Goal: Task Accomplishment & Management: Manage account settings

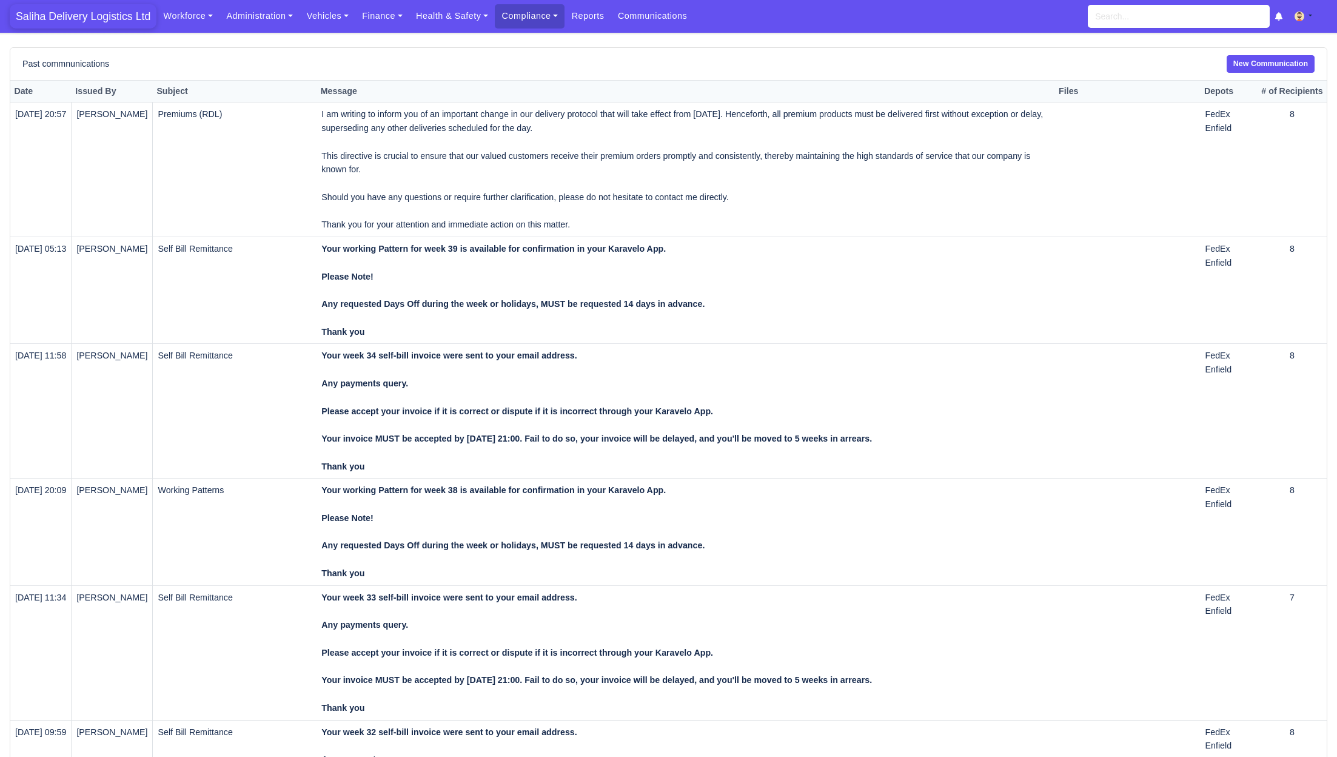
click at [86, 16] on span "Saliha Delivery Logistics Ltd" at bounding box center [83, 16] width 147 height 24
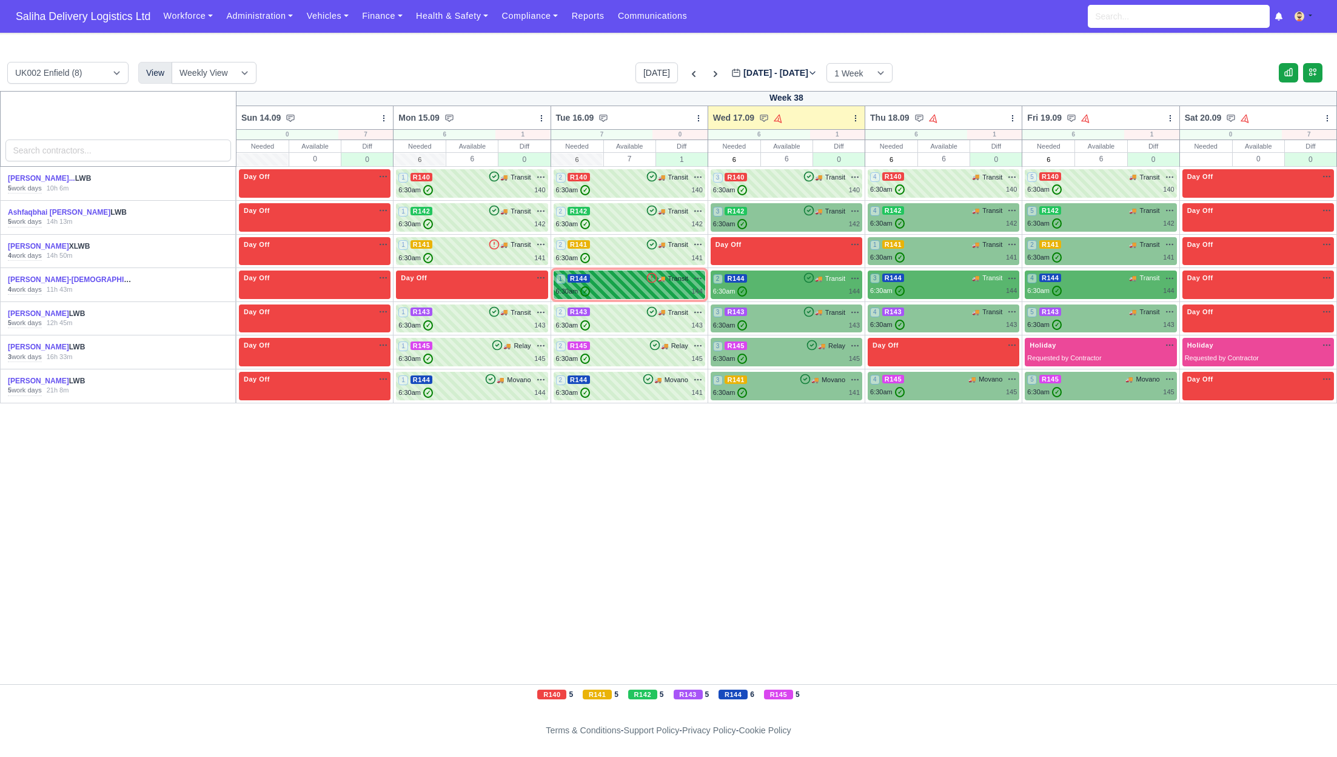
click at [624, 290] on div "6:30am ✓ 144" at bounding box center [629, 291] width 147 height 10
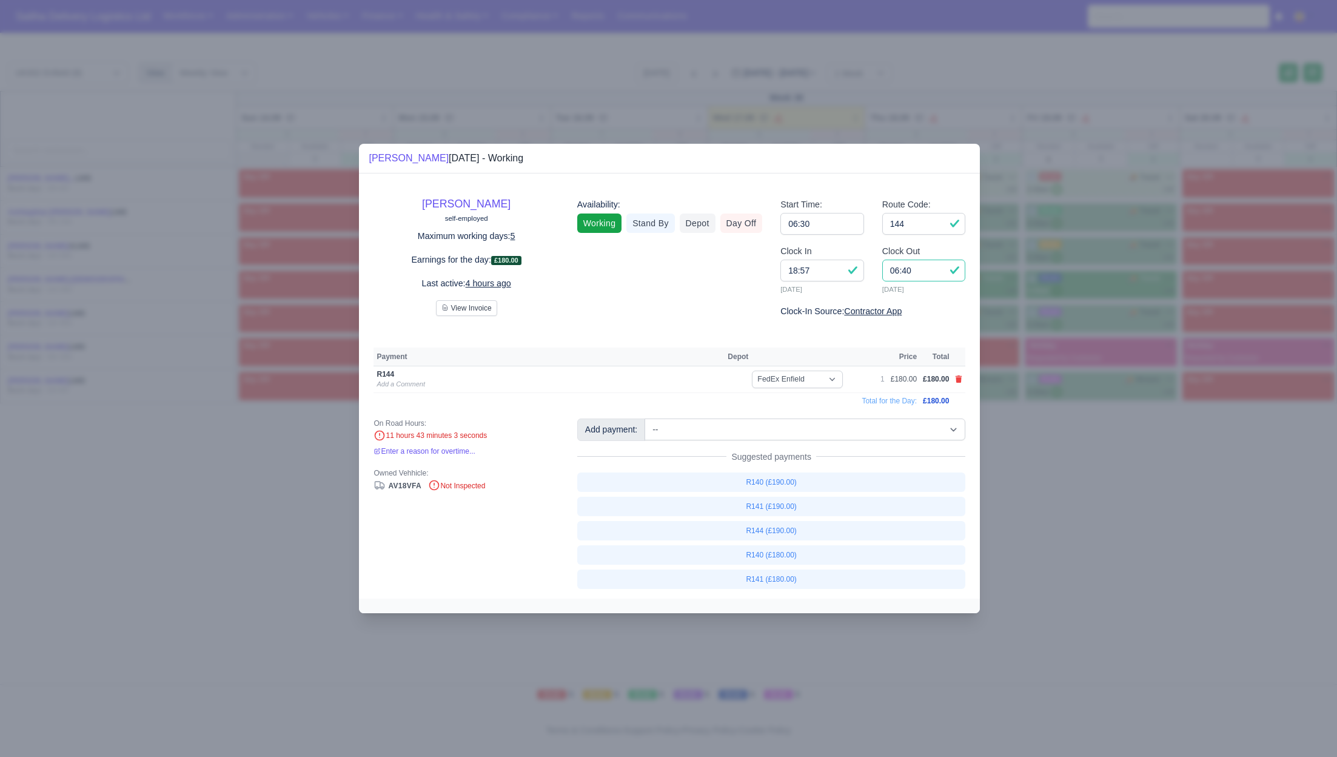
drag, startPoint x: 927, startPoint y: 271, endPoint x: 882, endPoint y: 269, distance: 45.5
click at [882, 269] on input "06:40" at bounding box center [924, 271] width 84 height 22
type input "17:30"
drag, startPoint x: 813, startPoint y: 273, endPoint x: 758, endPoint y: 269, distance: 55.3
click at [758, 269] on div "Howard Deslandes-Gayle self-employed Maximum working days: 5 Earnings for the d…" at bounding box center [669, 253] width 610 height 130
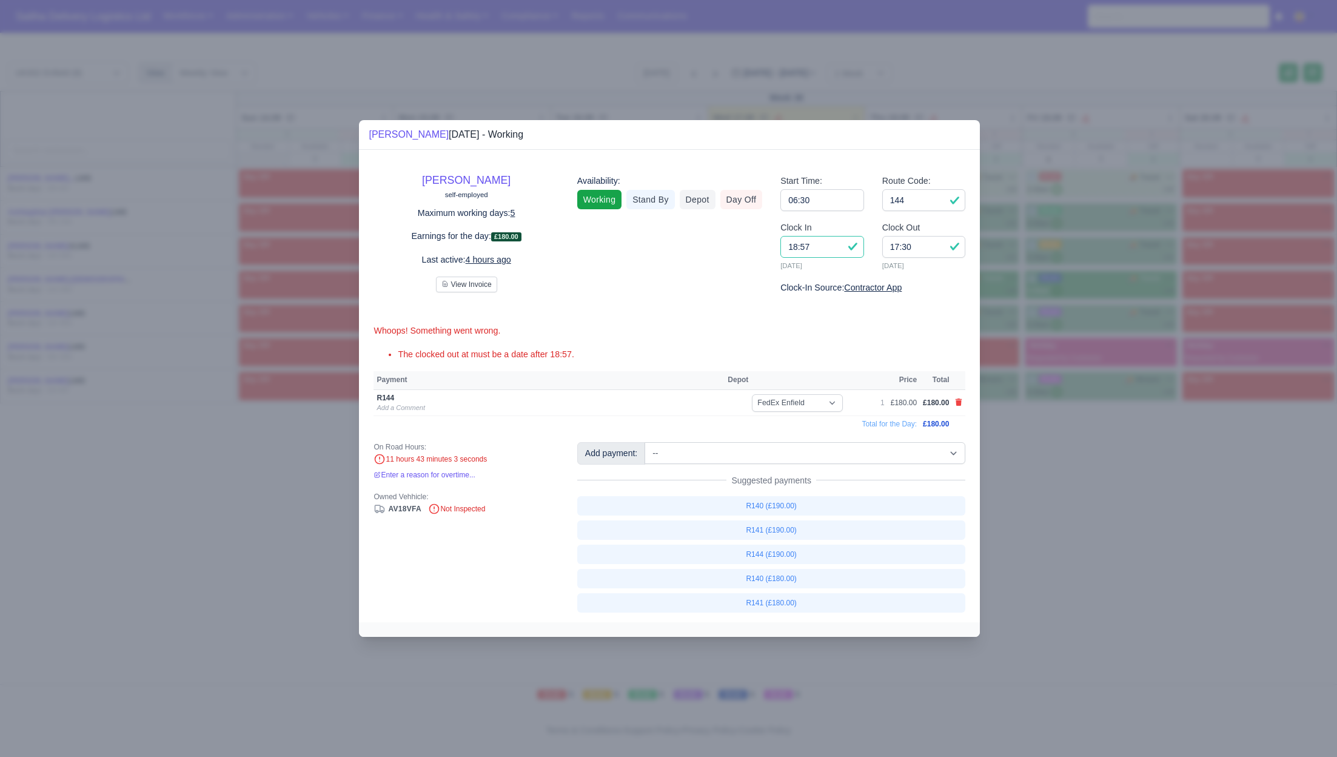
type input "18:57"
click at [1232, 616] on div at bounding box center [668, 378] width 1337 height 757
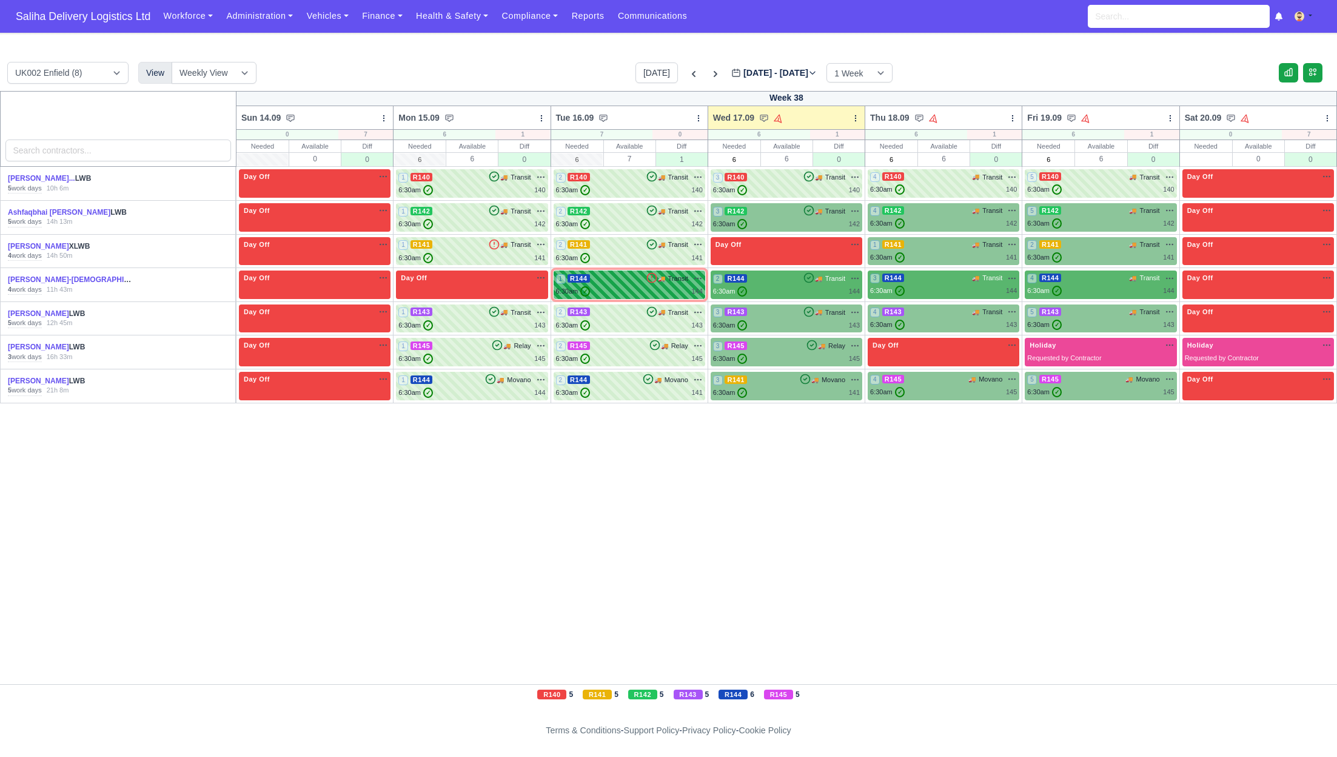
click at [602, 283] on div "1 R144 🚚 Transit" at bounding box center [629, 278] width 147 height 11
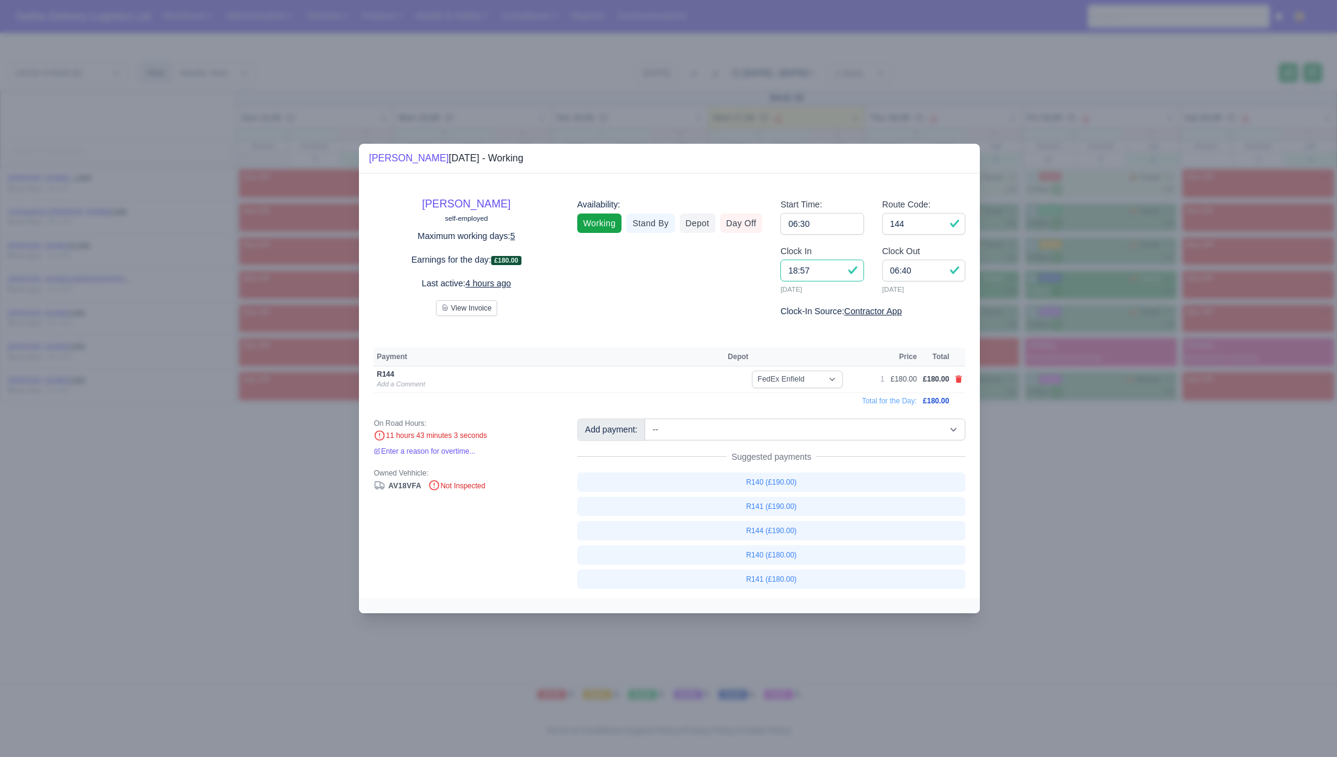
drag, startPoint x: 823, startPoint y: 276, endPoint x: 782, endPoint y: 275, distance: 41.3
click at [782, 275] on input "18:57" at bounding box center [822, 271] width 84 height 22
type input "06:30"
drag, startPoint x: 922, startPoint y: 275, endPoint x: 870, endPoint y: 272, distance: 52.8
click at [870, 272] on div "Clock In 06:30 16/09/2025 Clock Out 06:40 17/09/2025" at bounding box center [872, 274] width 203 height 60
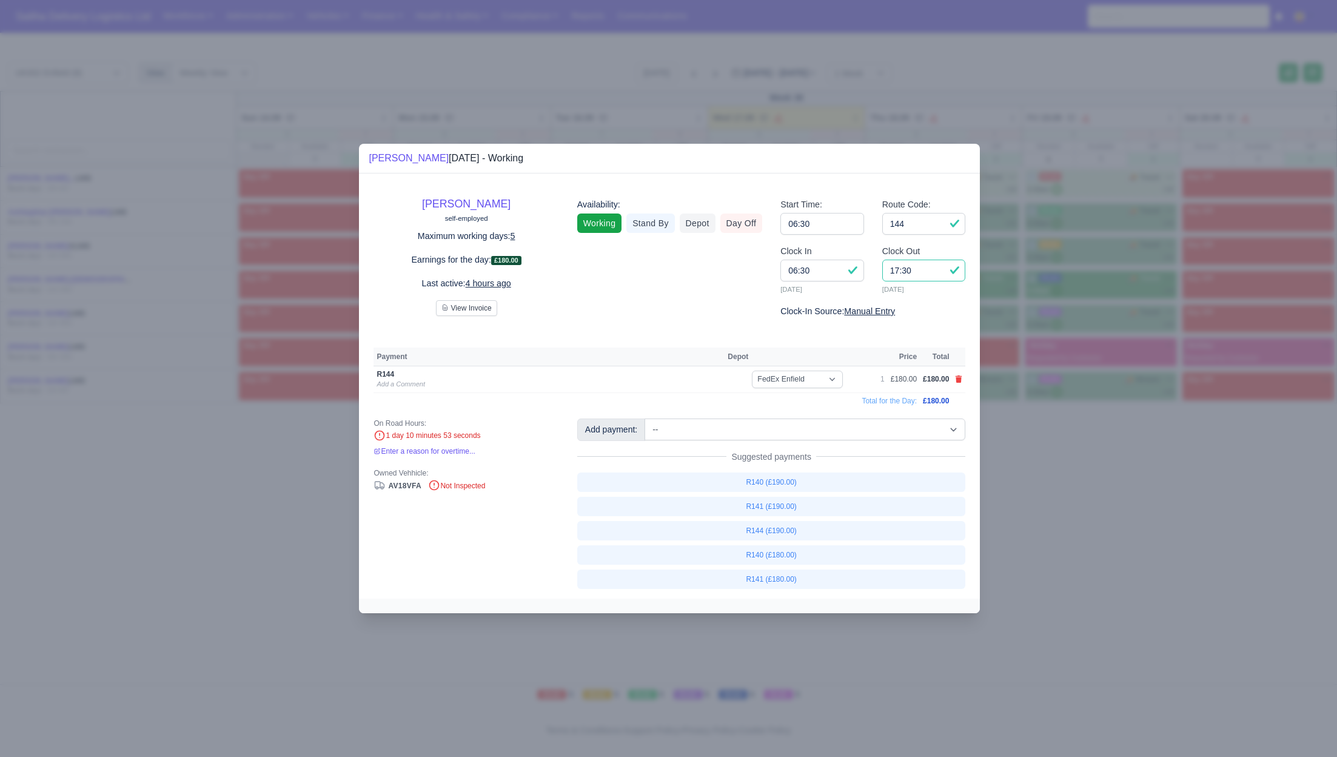
type input "17:30"
click at [916, 225] on input "144" at bounding box center [924, 224] width 84 height 22
drag, startPoint x: 1034, startPoint y: 499, endPoint x: 927, endPoint y: 448, distance: 119.1
click at [1029, 496] on div at bounding box center [668, 378] width 1337 height 757
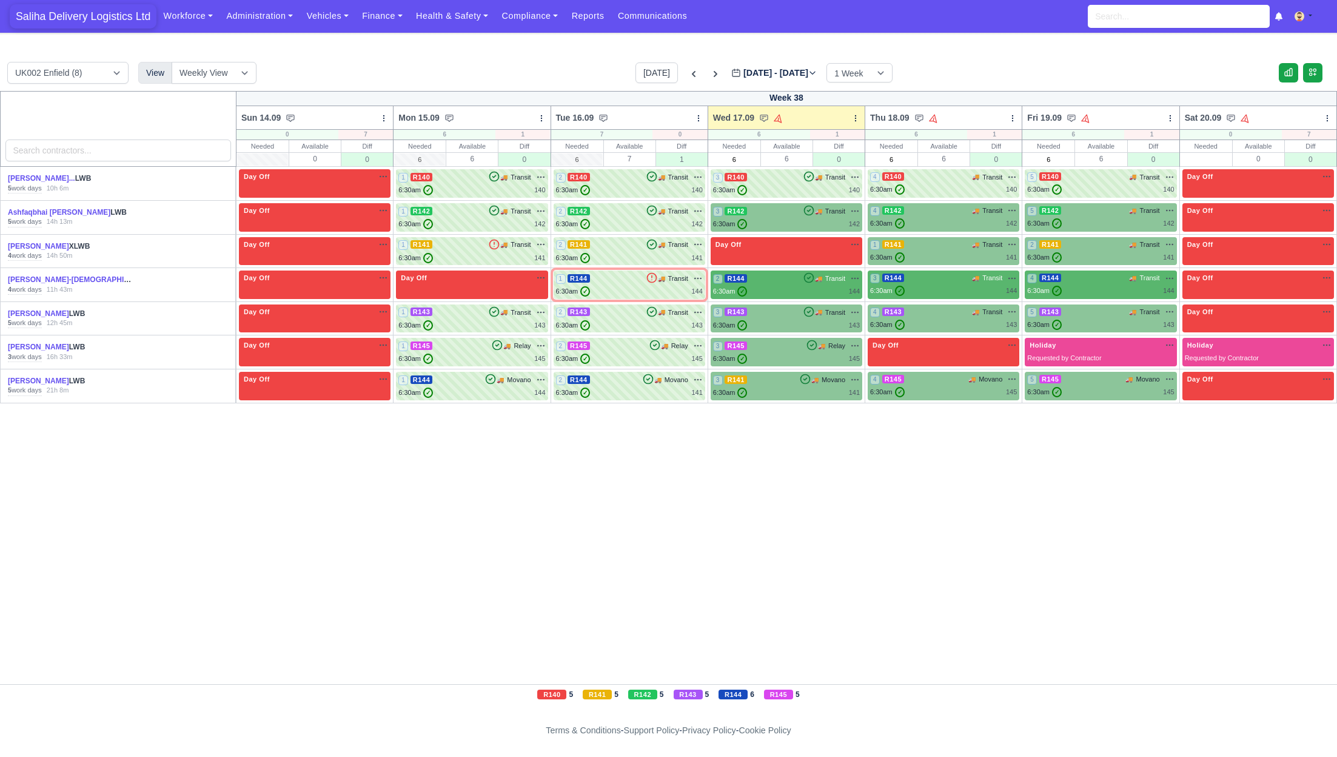
click at [51, 15] on span "Saliha Delivery Logistics Ltd" at bounding box center [83, 16] width 147 height 24
click at [617, 291] on div "6:30am ✓ 144" at bounding box center [629, 291] width 147 height 10
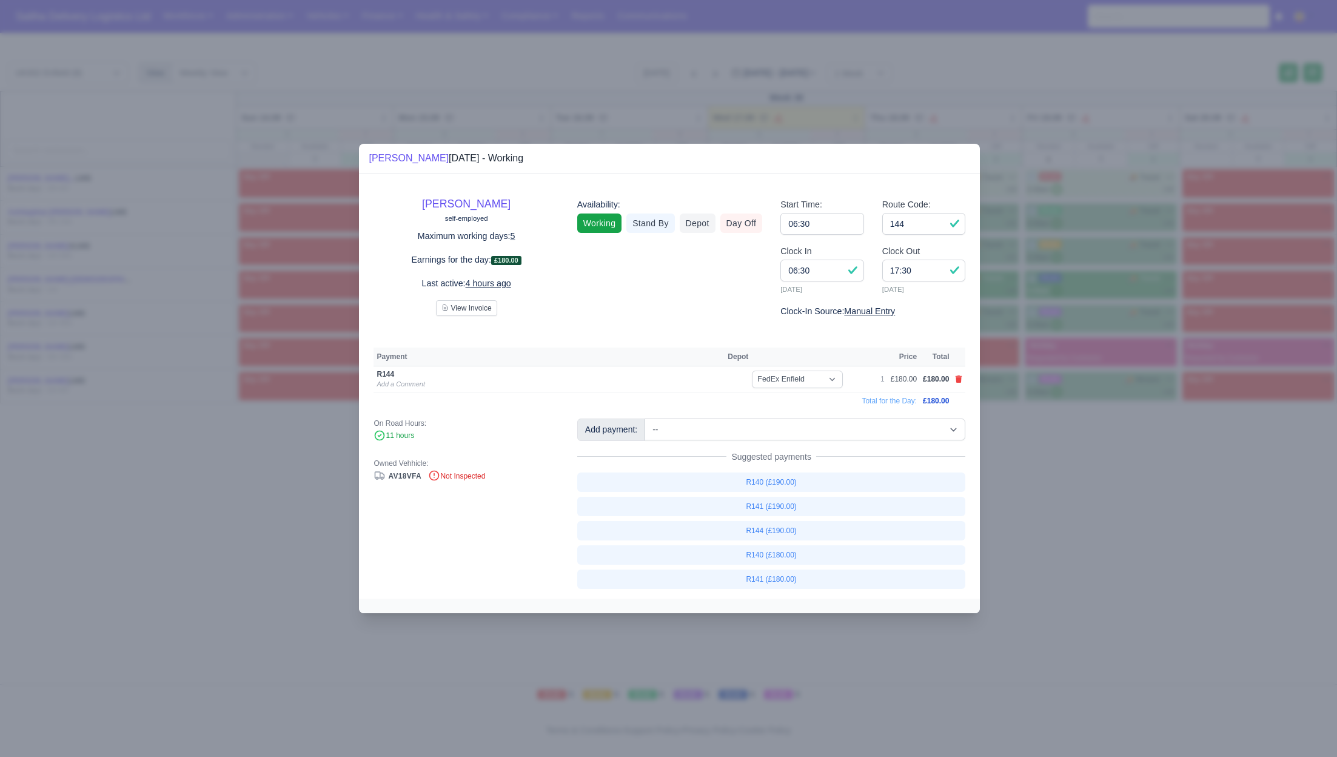
drag, startPoint x: 1155, startPoint y: 539, endPoint x: 1061, endPoint y: 511, distance: 97.6
click at [1155, 539] on div at bounding box center [668, 378] width 1337 height 757
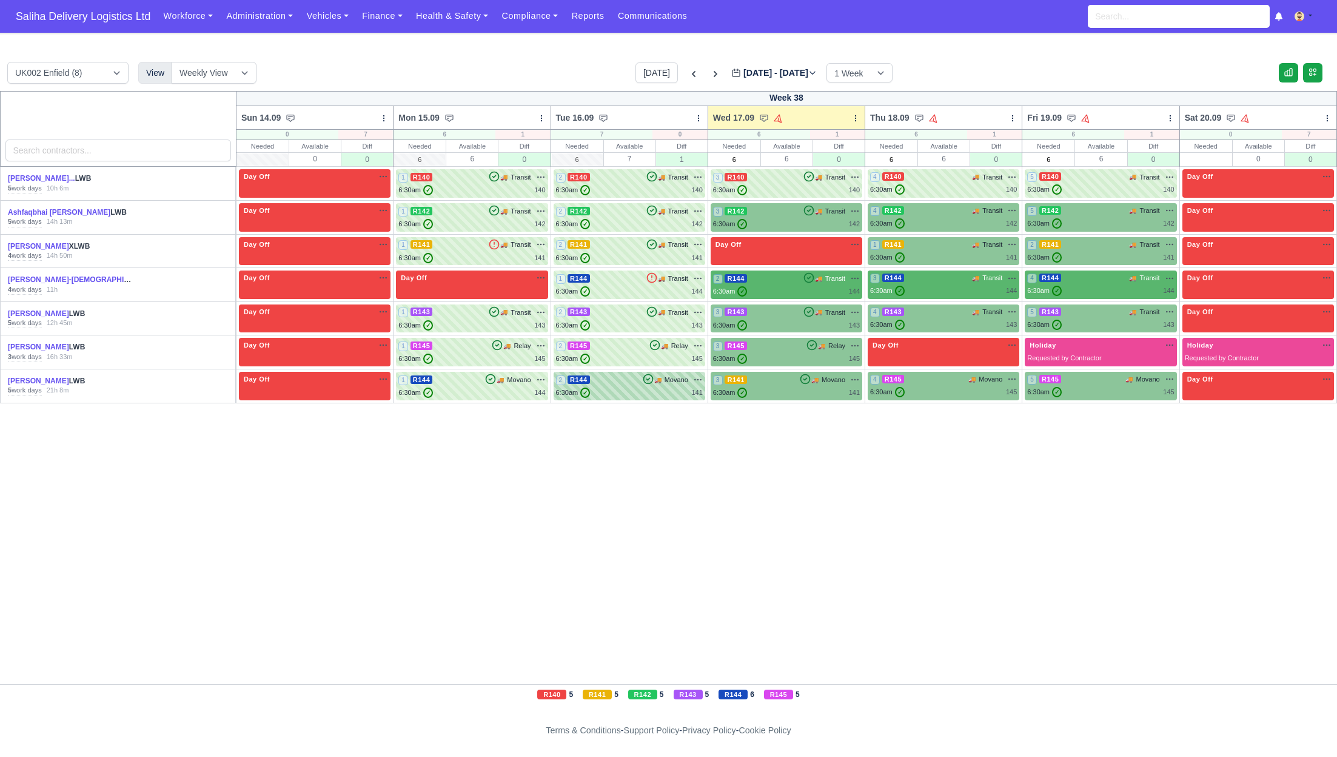
click at [650, 385] on div "2 R144 🚚 Movano" at bounding box center [629, 386] width 147 height 24
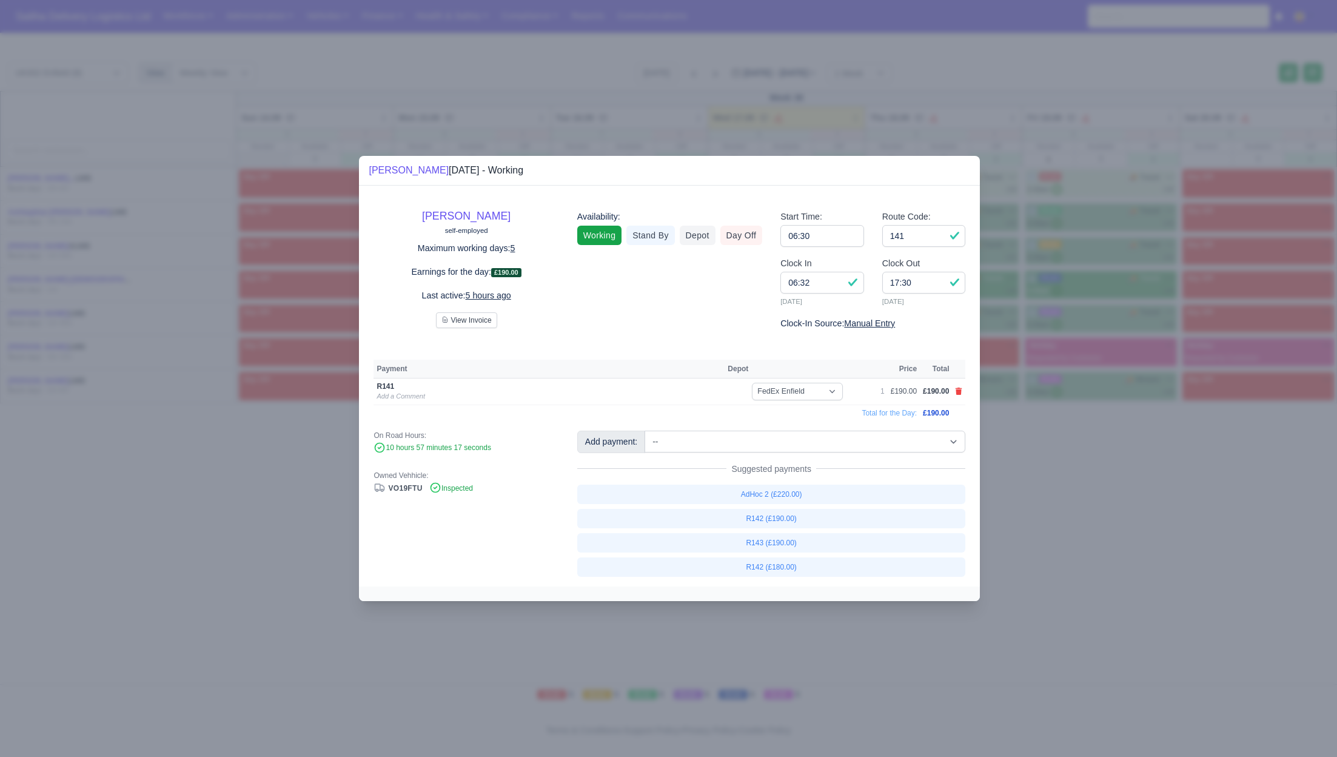
drag, startPoint x: 1215, startPoint y: 569, endPoint x: 1013, endPoint y: 491, distance: 216.0
click at [1198, 564] on div at bounding box center [668, 378] width 1337 height 757
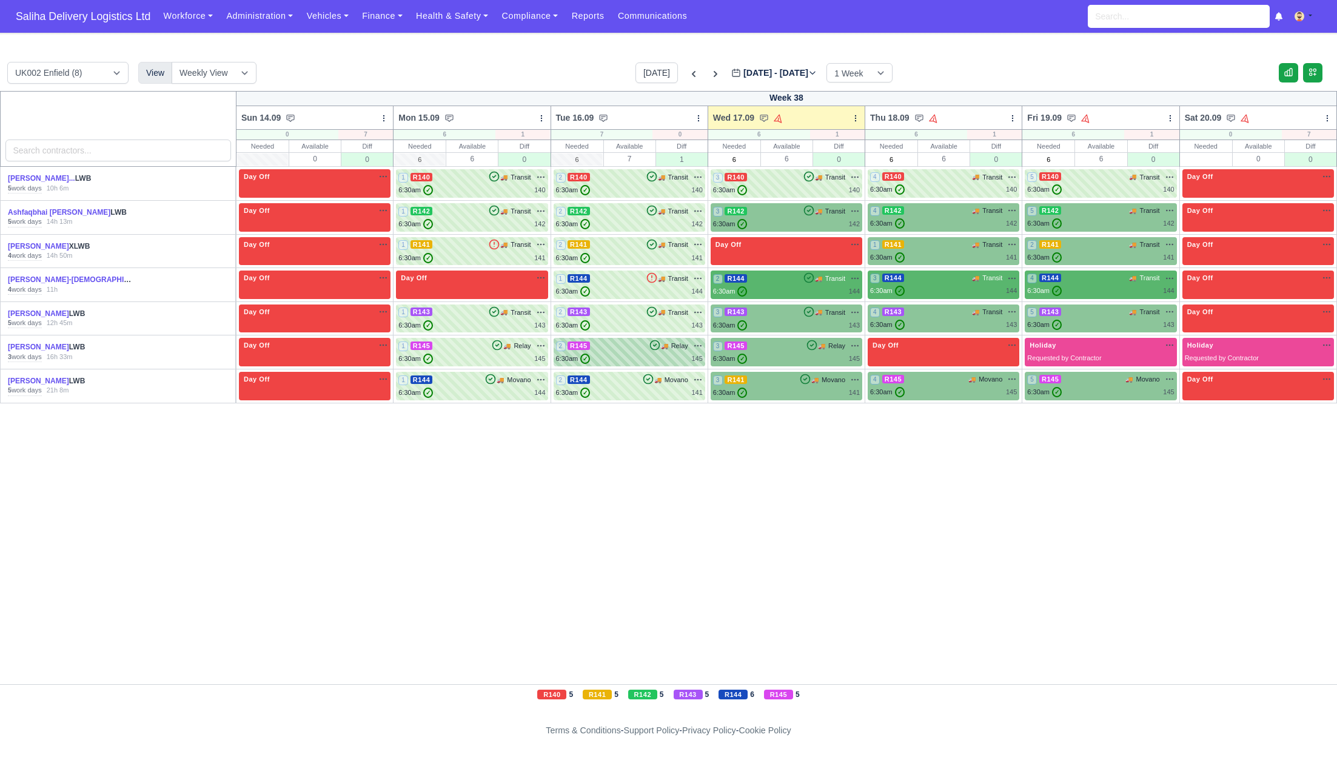
click at [636, 343] on div "2 R145 🚚 Relay" at bounding box center [629, 345] width 147 height 11
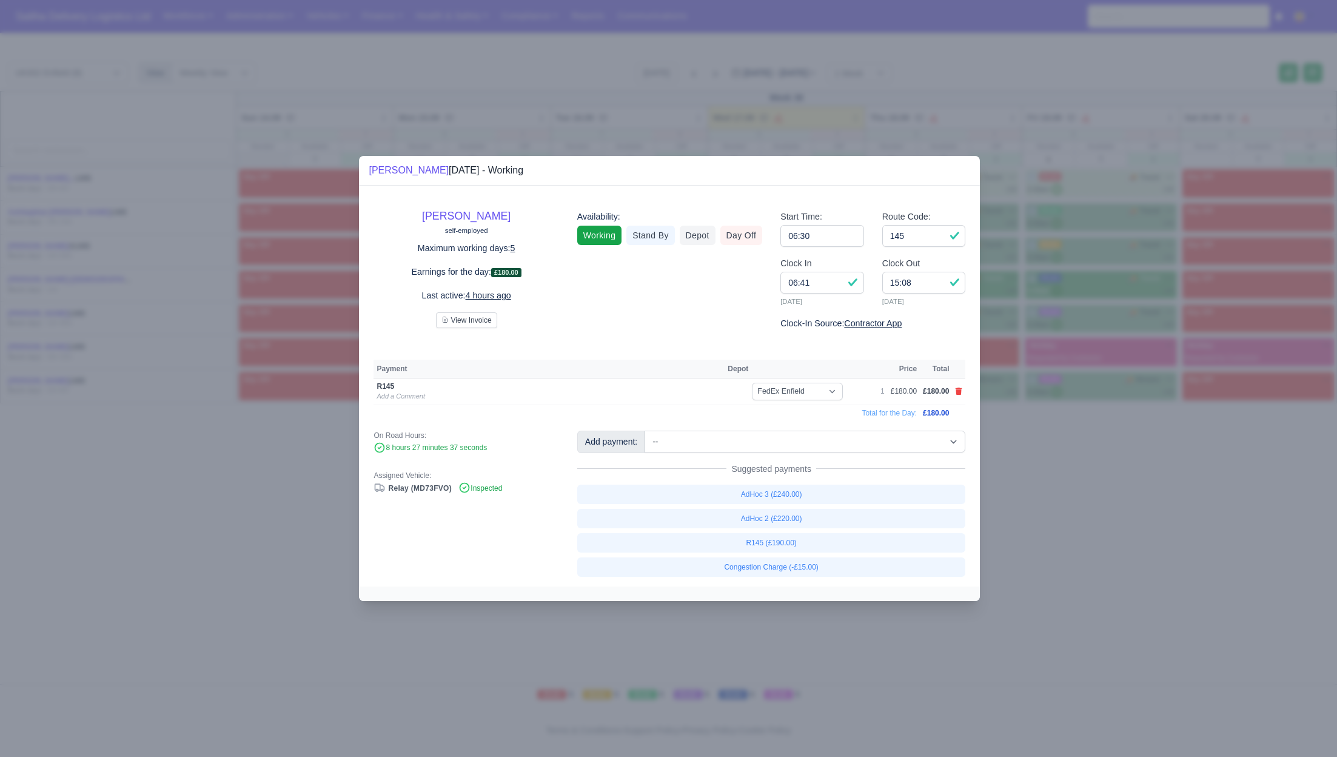
click at [1176, 507] on div at bounding box center [668, 378] width 1337 height 757
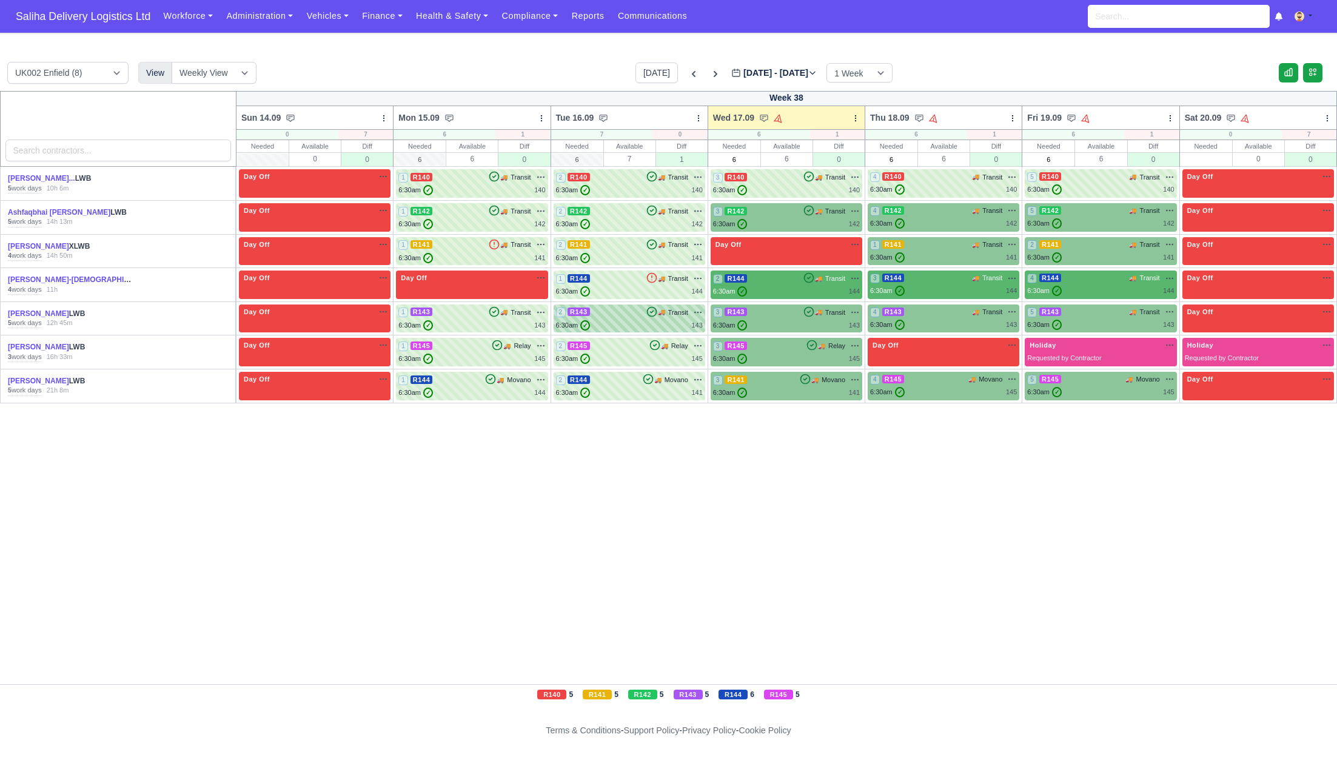
click at [634, 318] on div "2 R143 🚚 Transit" at bounding box center [629, 319] width 147 height 24
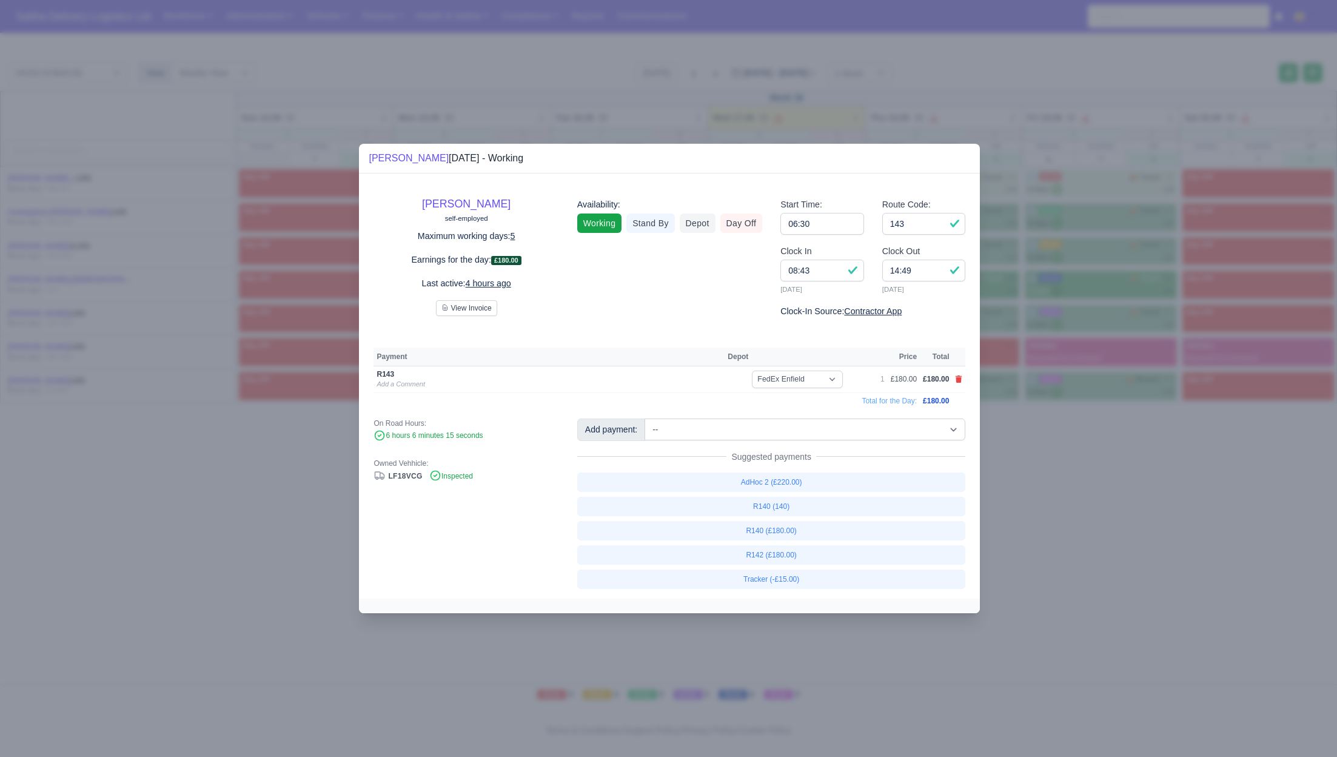
click at [1135, 490] on div at bounding box center [668, 378] width 1337 height 757
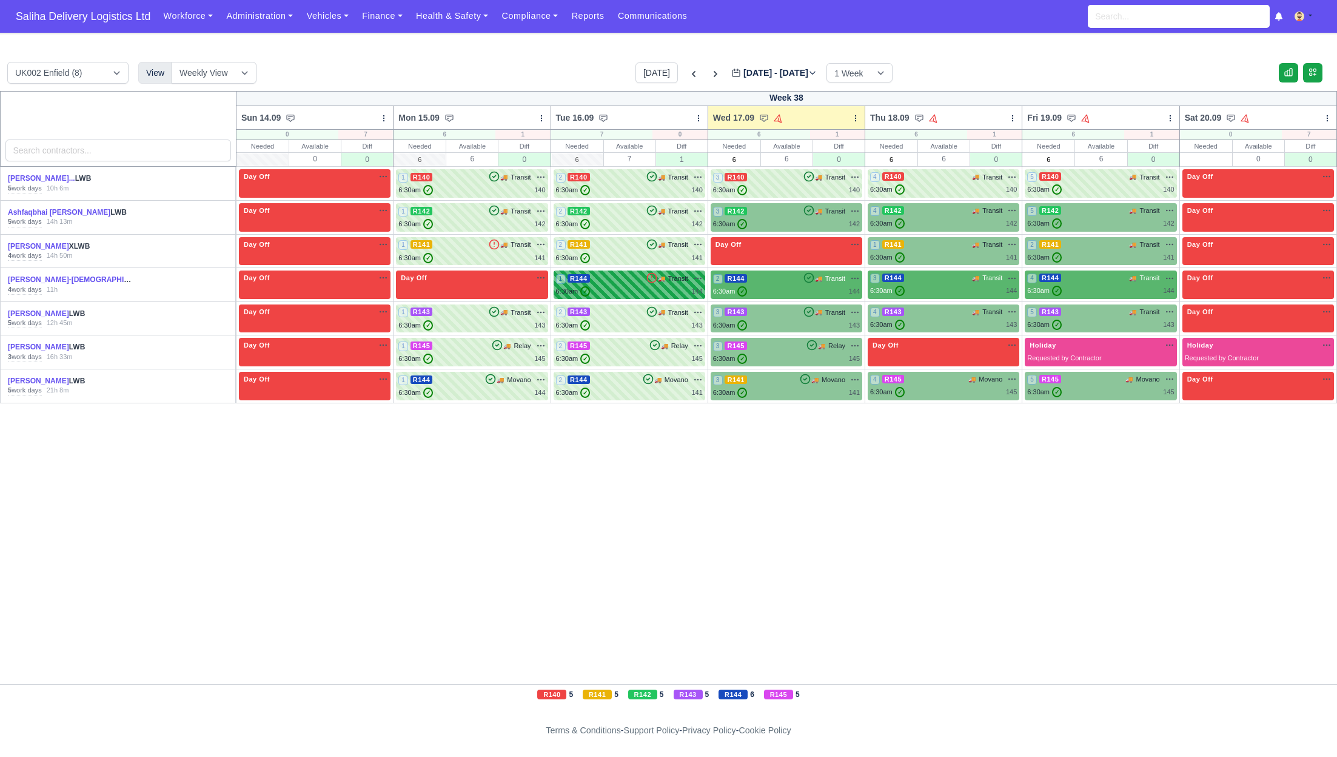
click at [619, 278] on div "1 R144 🚚 Transit" at bounding box center [629, 278] width 147 height 11
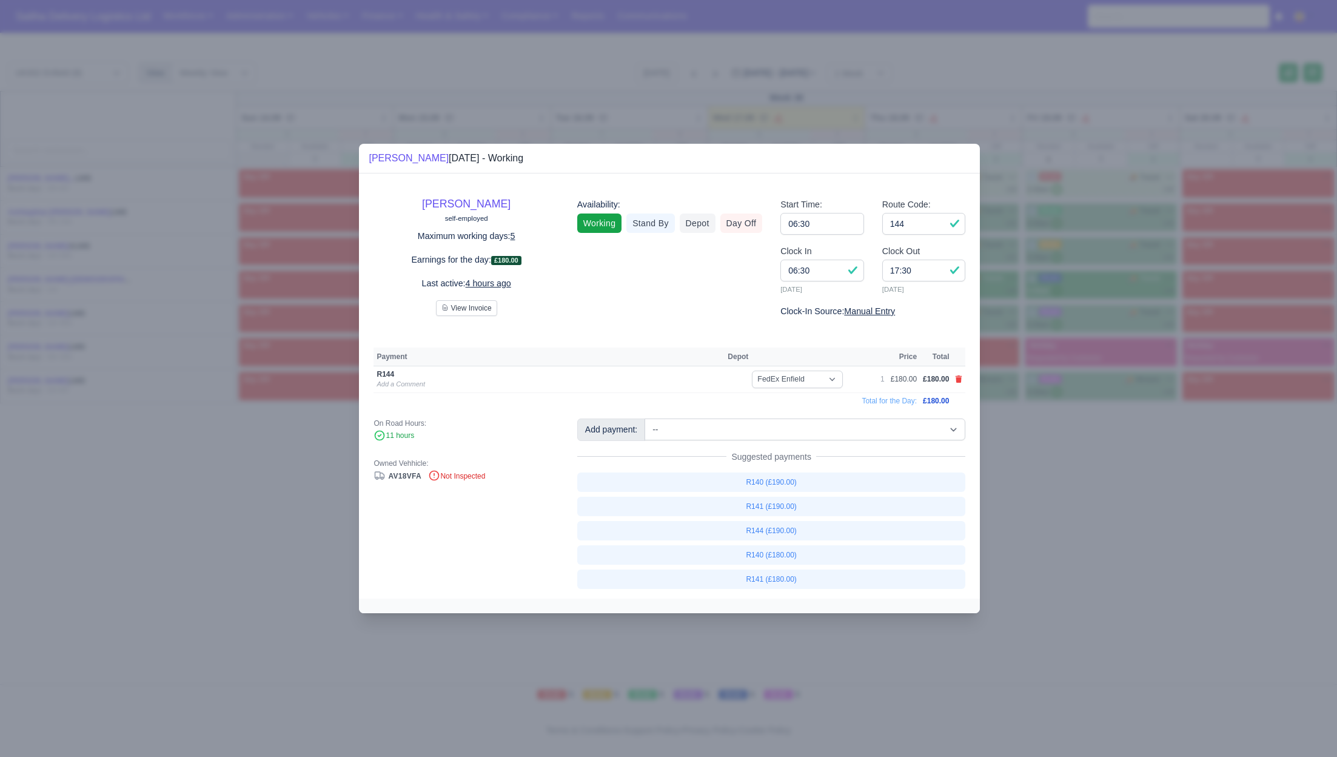
drag, startPoint x: 1097, startPoint y: 494, endPoint x: 1013, endPoint y: 441, distance: 98.9
click at [1096, 493] on div at bounding box center [668, 378] width 1337 height 757
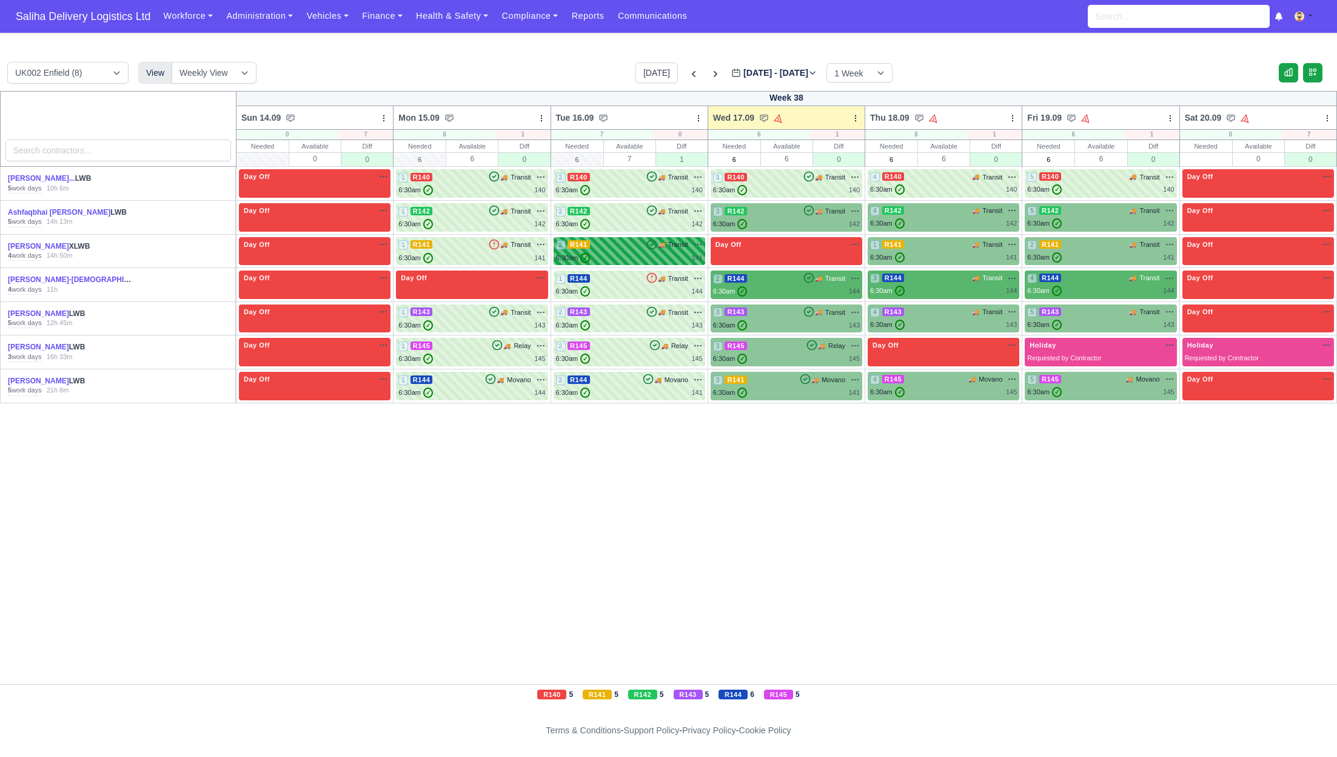
click at [635, 254] on div "6:30am ✓ 141" at bounding box center [629, 258] width 147 height 10
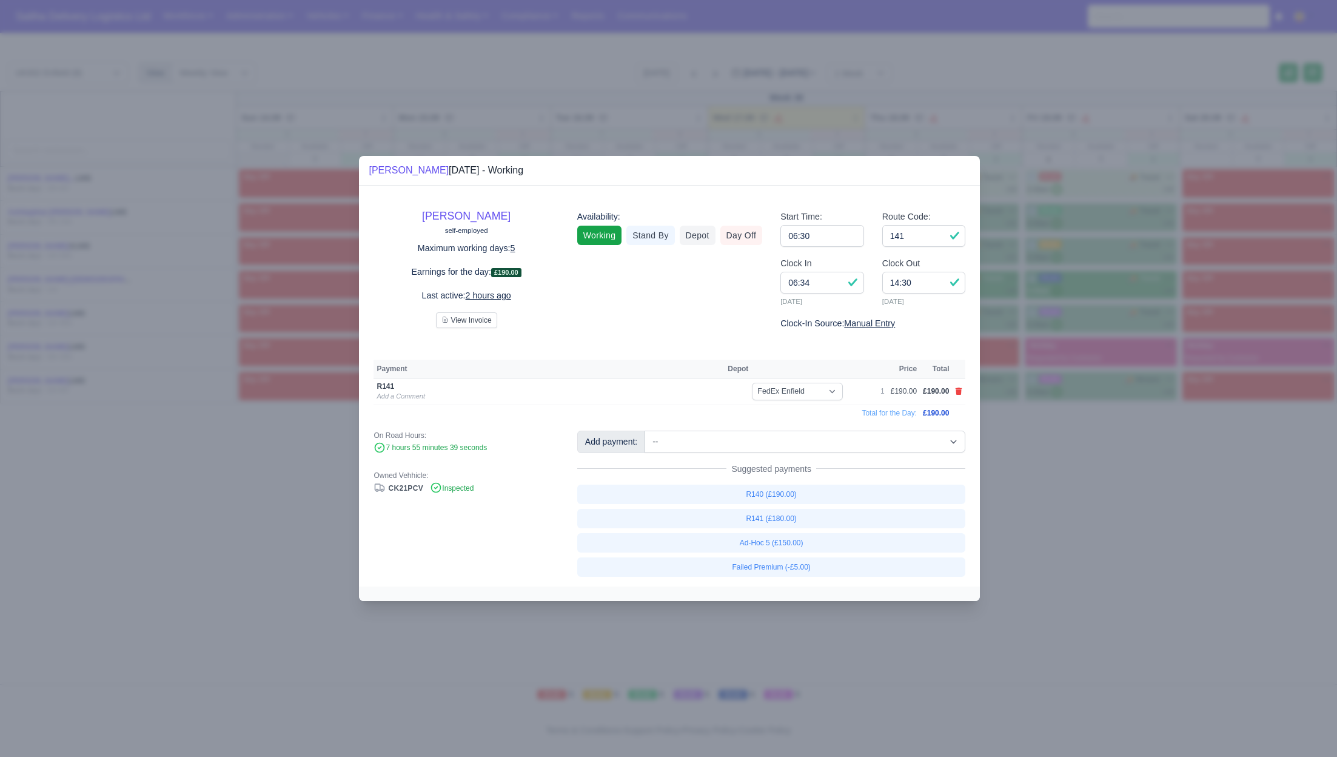
click at [1135, 519] on div at bounding box center [668, 378] width 1337 height 757
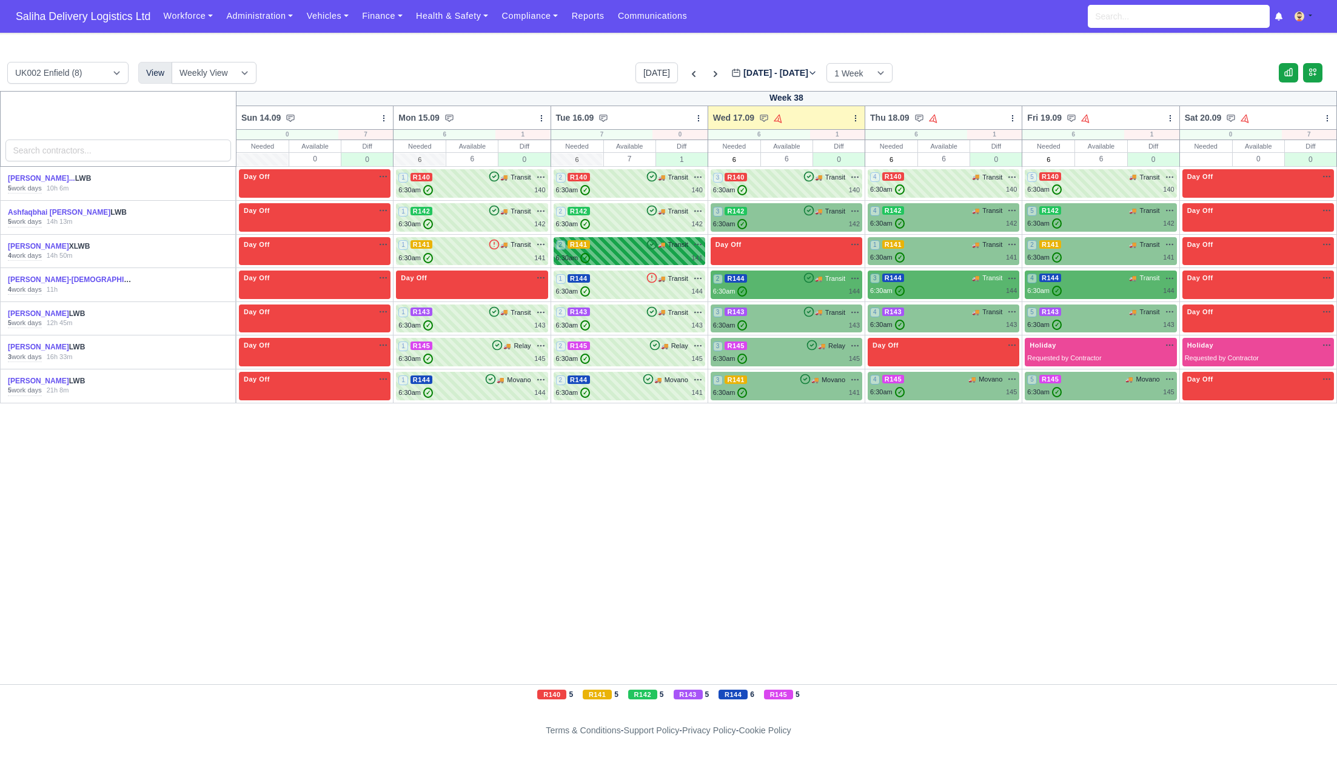
click at [628, 253] on div "6:30am ✓ 141" at bounding box center [629, 258] width 147 height 10
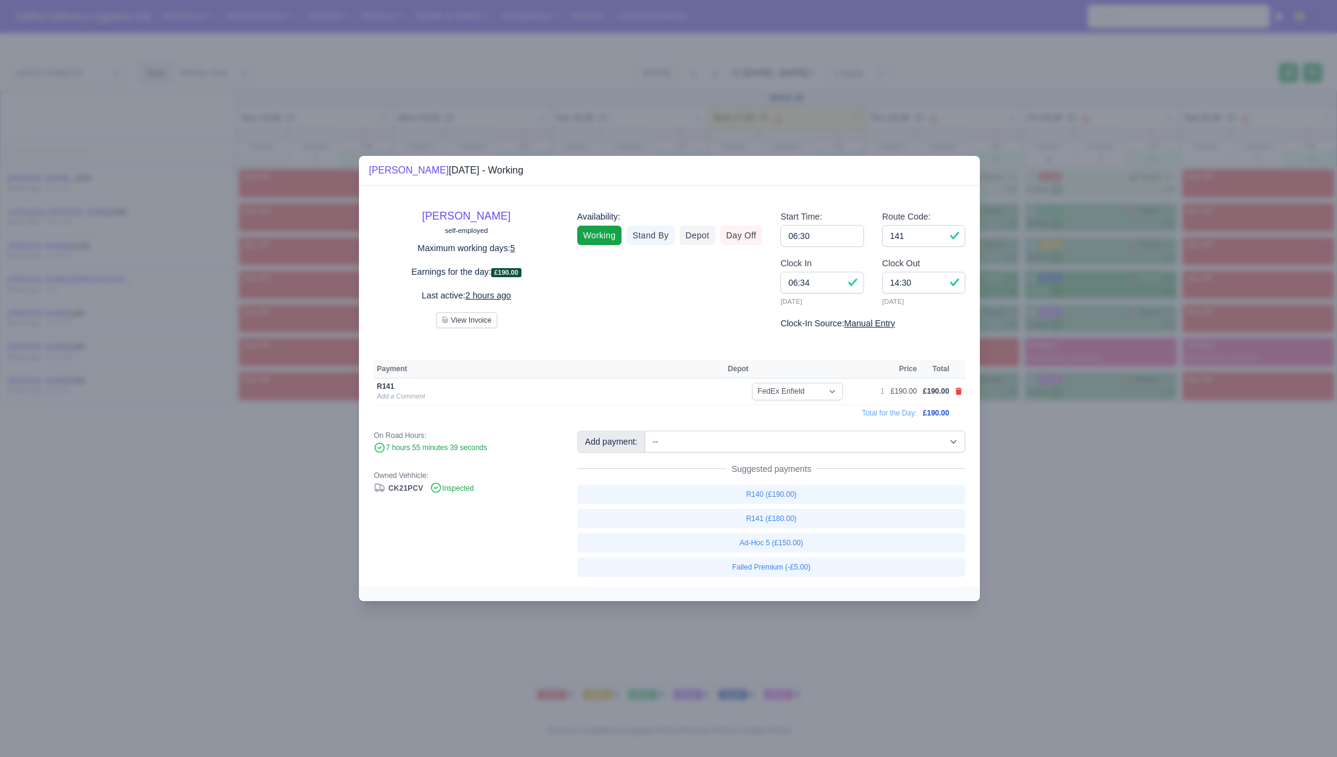
drag, startPoint x: 1078, startPoint y: 489, endPoint x: 1049, endPoint y: 471, distance: 34.3
click at [1078, 489] on div at bounding box center [668, 378] width 1337 height 757
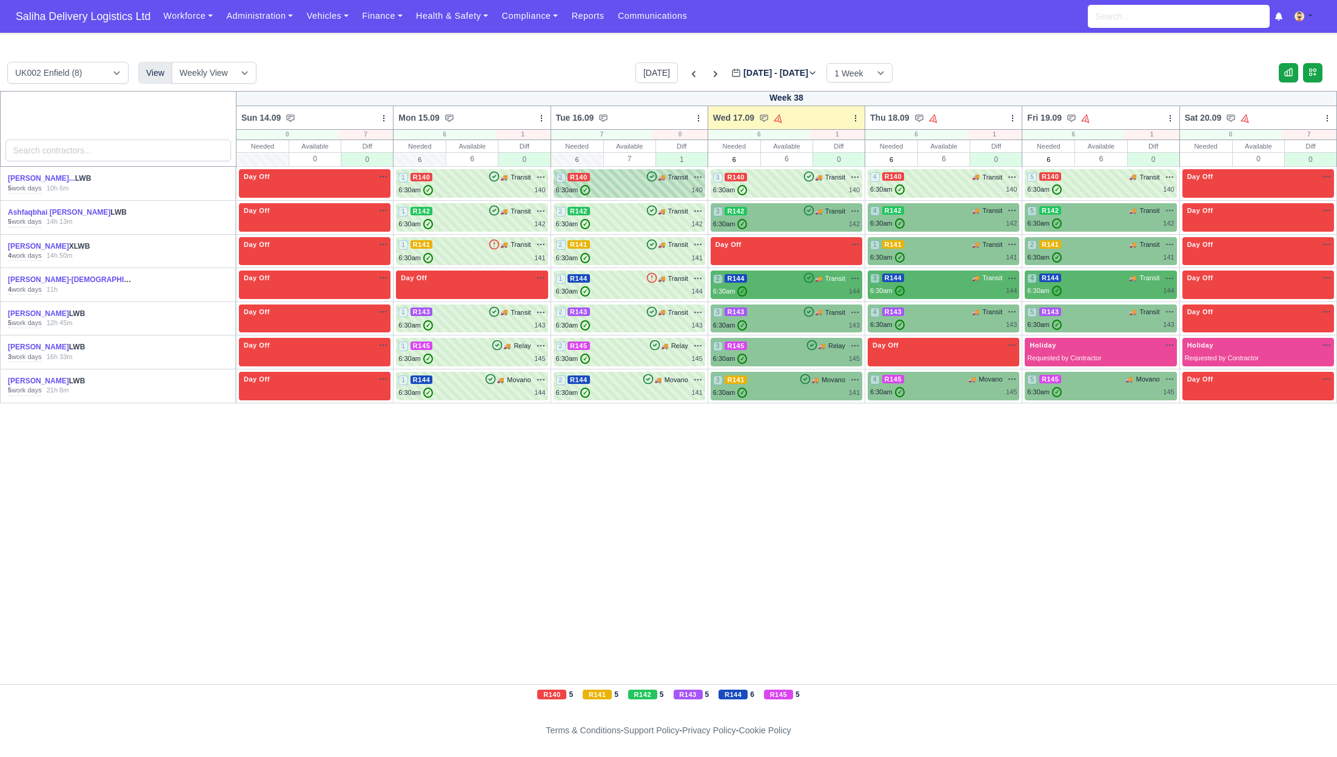
click at [605, 188] on div "6:30am ✓ 140" at bounding box center [629, 190] width 147 height 10
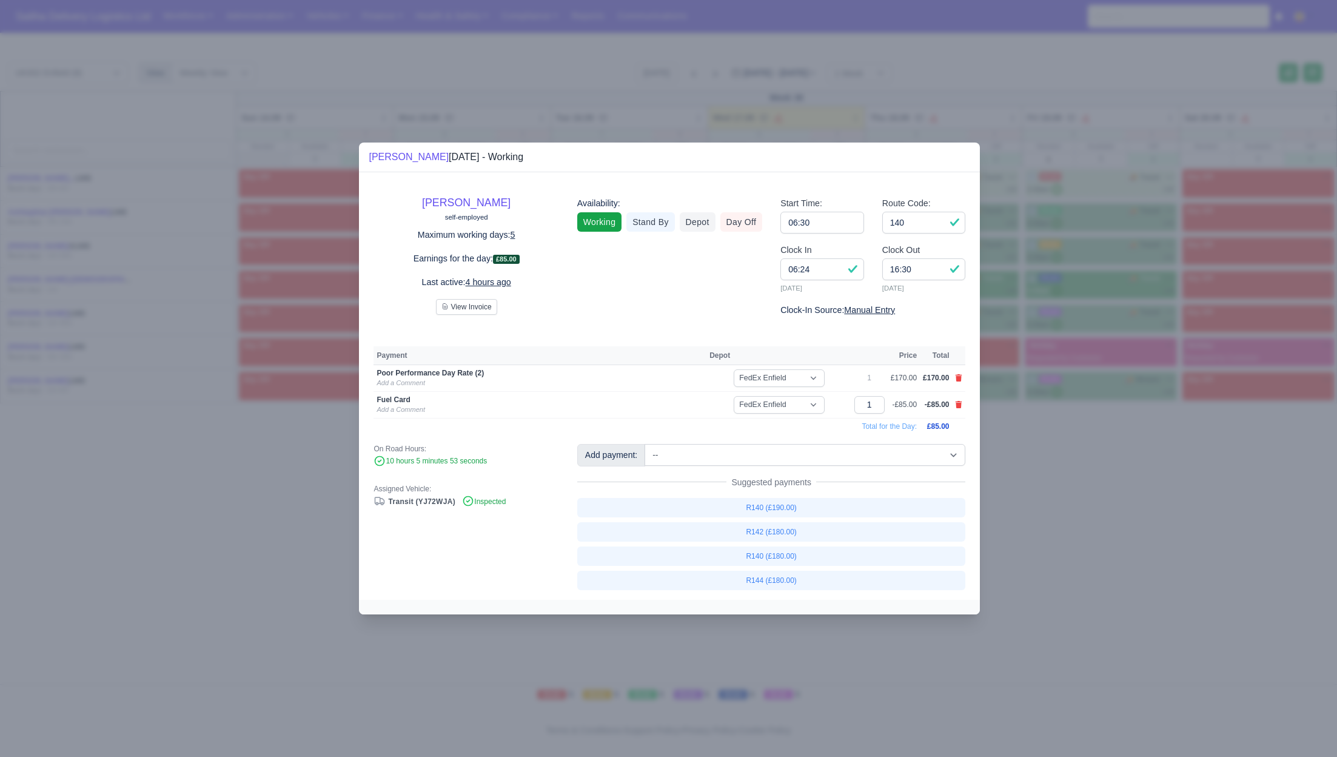
drag, startPoint x: 1109, startPoint y: 569, endPoint x: 1102, endPoint y: 568, distance: 6.8
click at [1108, 569] on div at bounding box center [668, 378] width 1337 height 757
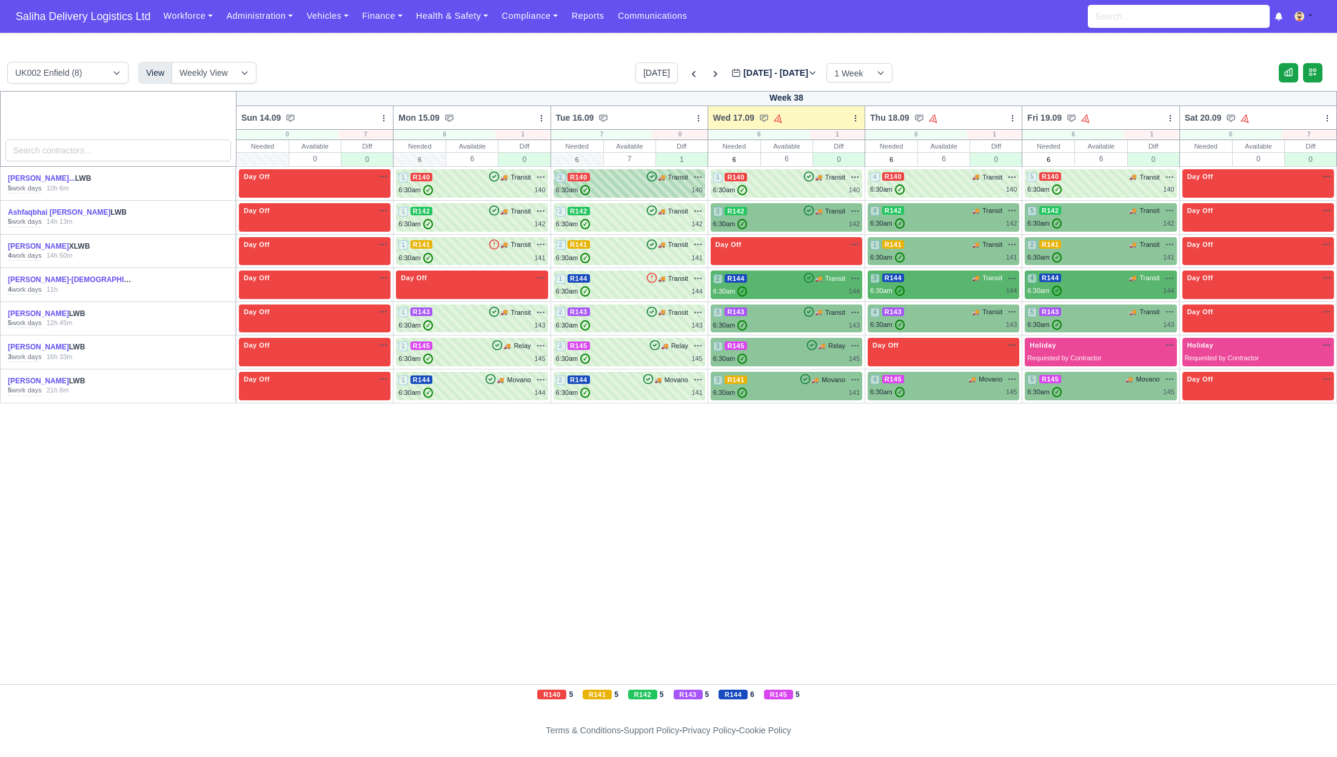
click at [629, 183] on div "2 R140 🚚 Transit" at bounding box center [629, 184] width 147 height 24
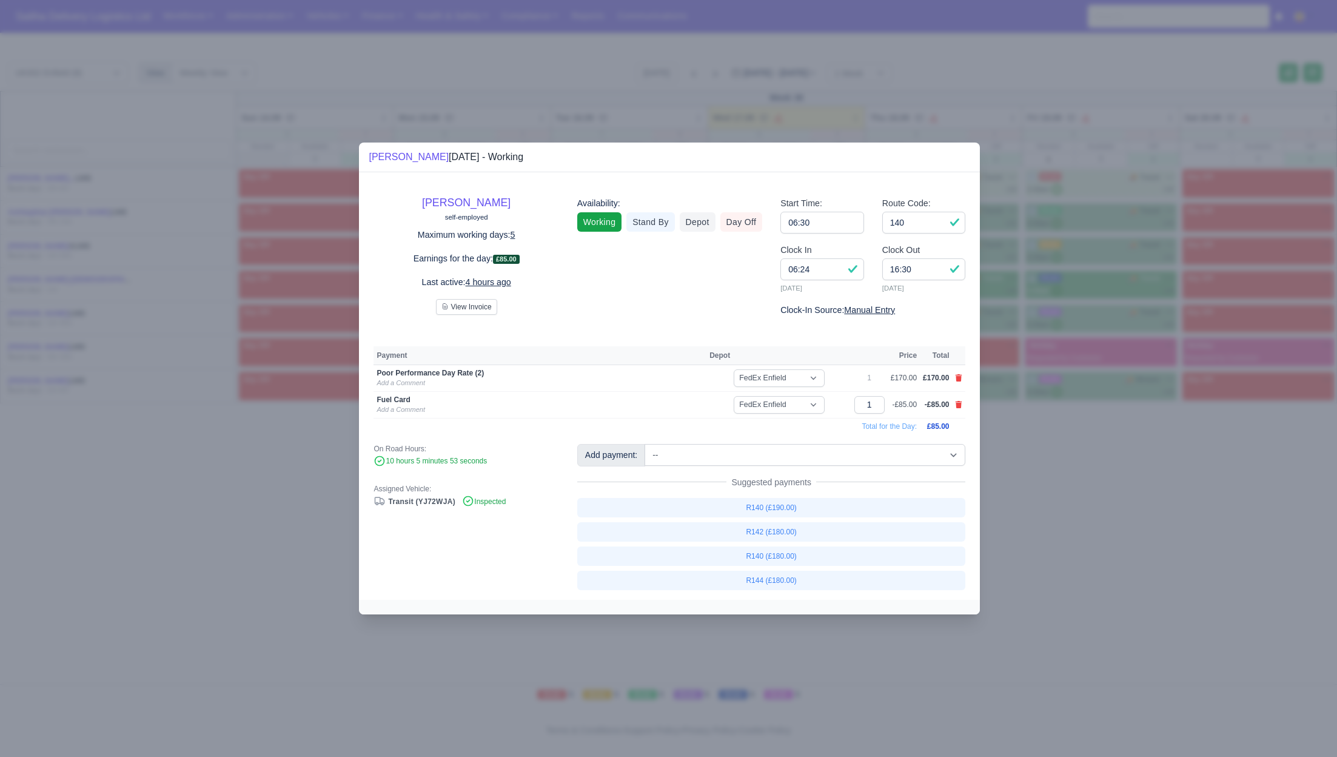
drag, startPoint x: 1110, startPoint y: 520, endPoint x: 1101, endPoint y: 509, distance: 13.7
click at [1109, 519] on div at bounding box center [668, 378] width 1337 height 757
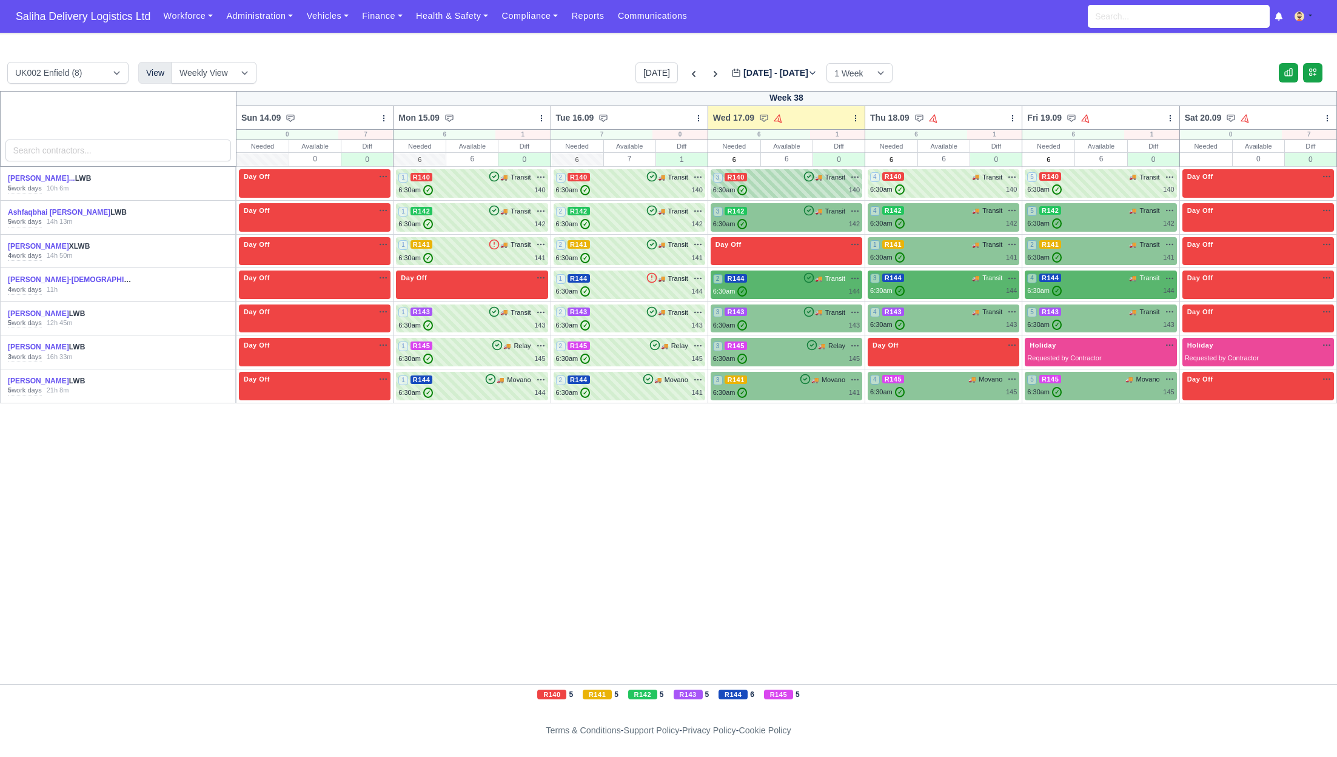
click at [782, 173] on div "3 R140 🚚 Transit" at bounding box center [786, 177] width 147 height 11
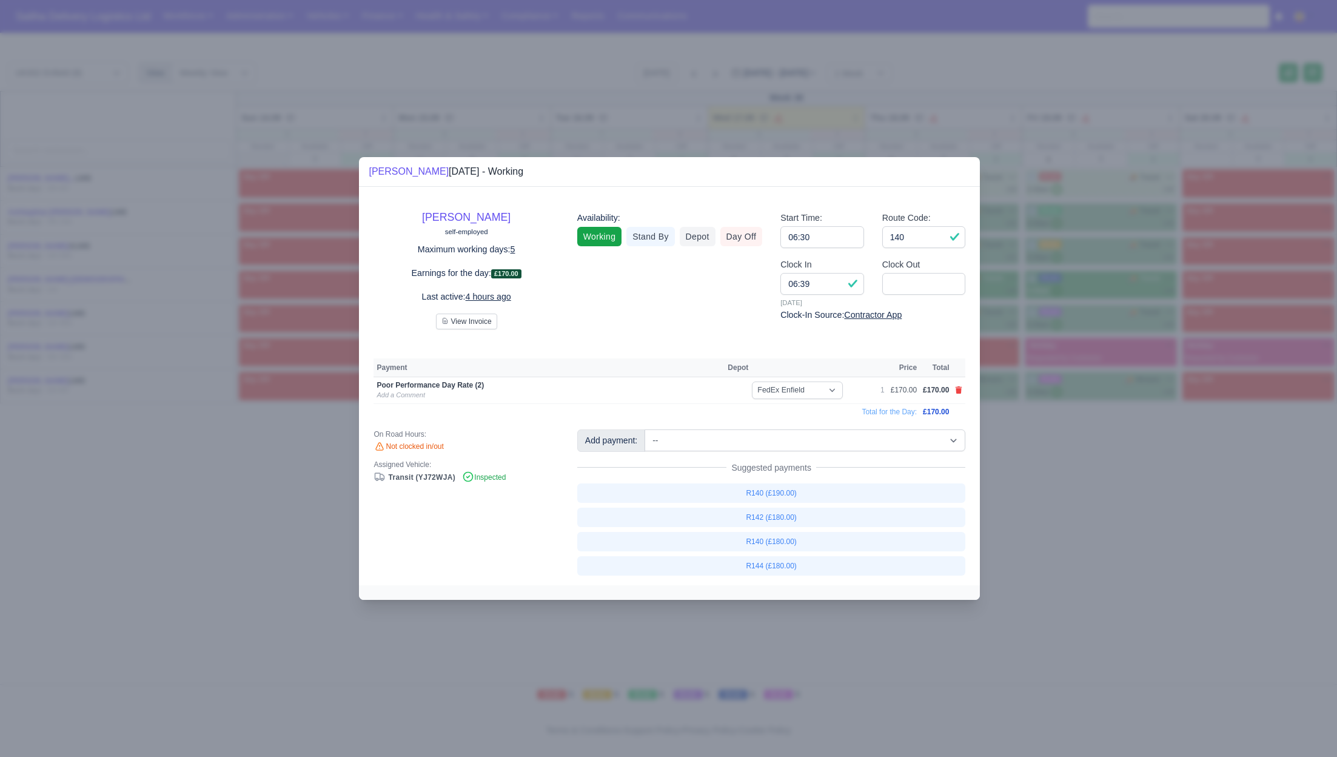
click at [1123, 523] on div at bounding box center [668, 378] width 1337 height 757
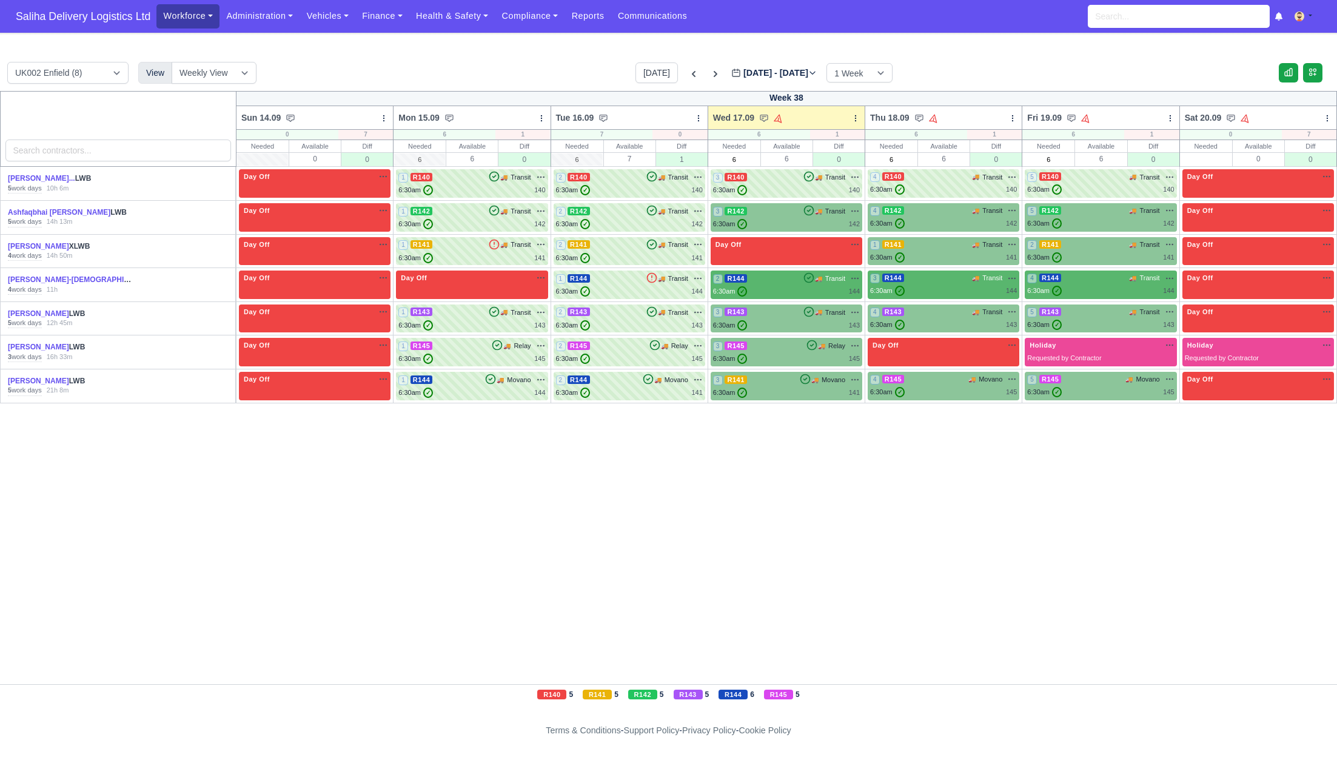
click at [182, 16] on link "Workforce" at bounding box center [187, 16] width 63 height 24
click at [181, 41] on link "Manpower" at bounding box center [211, 42] width 98 height 25
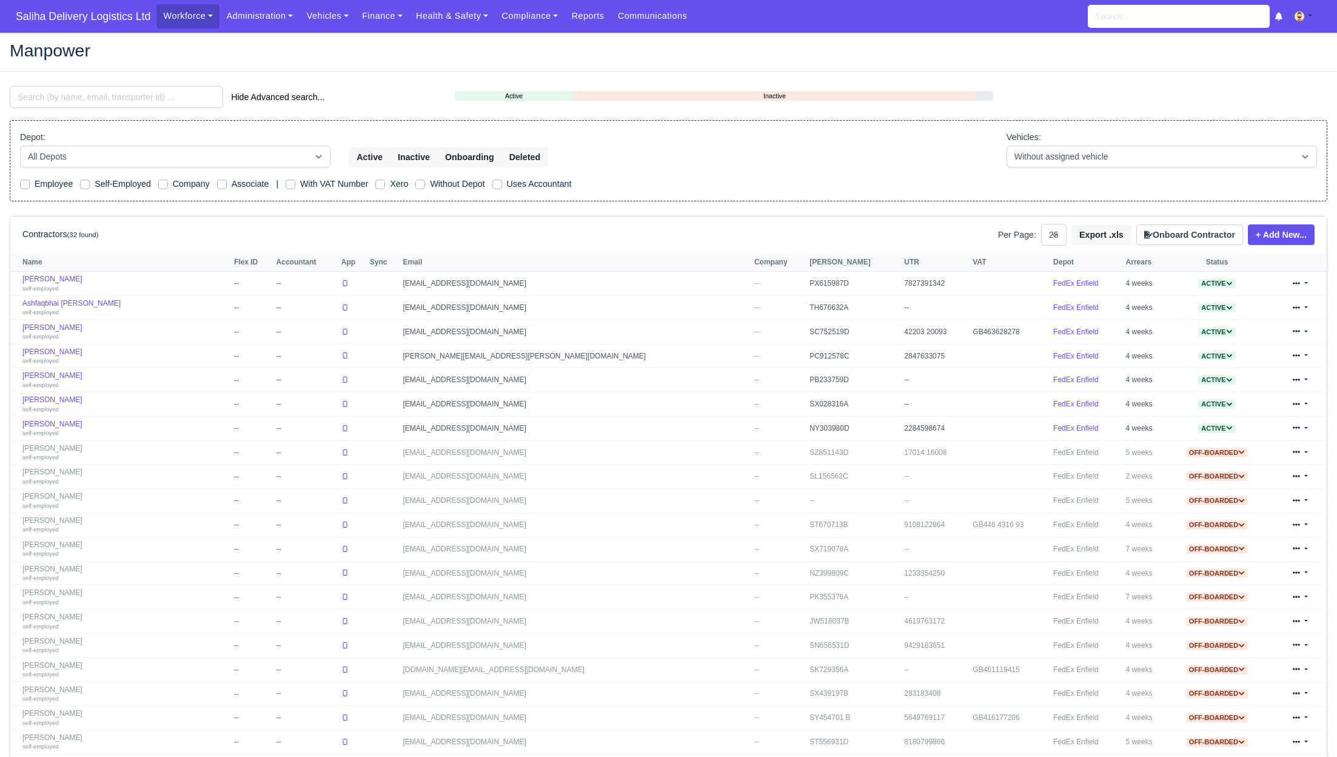
select select "25"
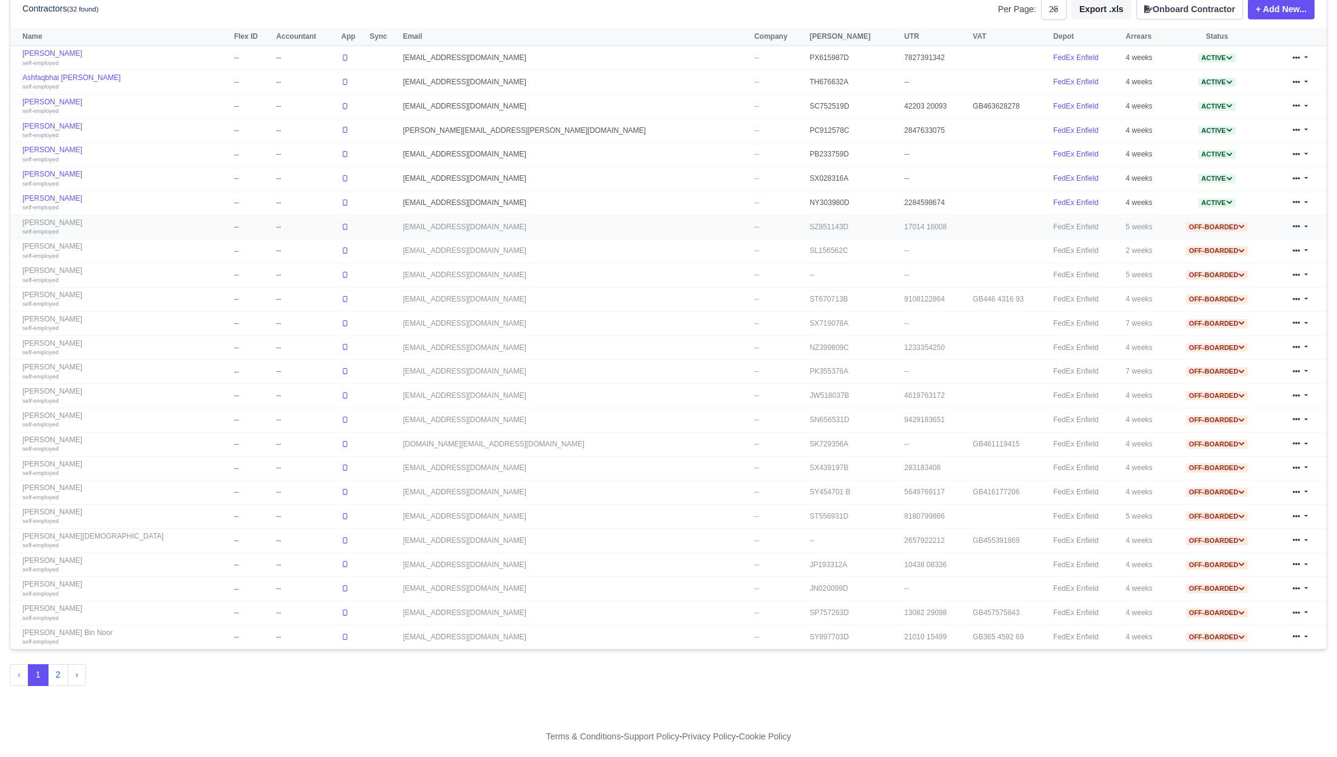
click at [58, 218] on link "Abdallla Abdi self-employed" at bounding box center [125, 227] width 206 height 18
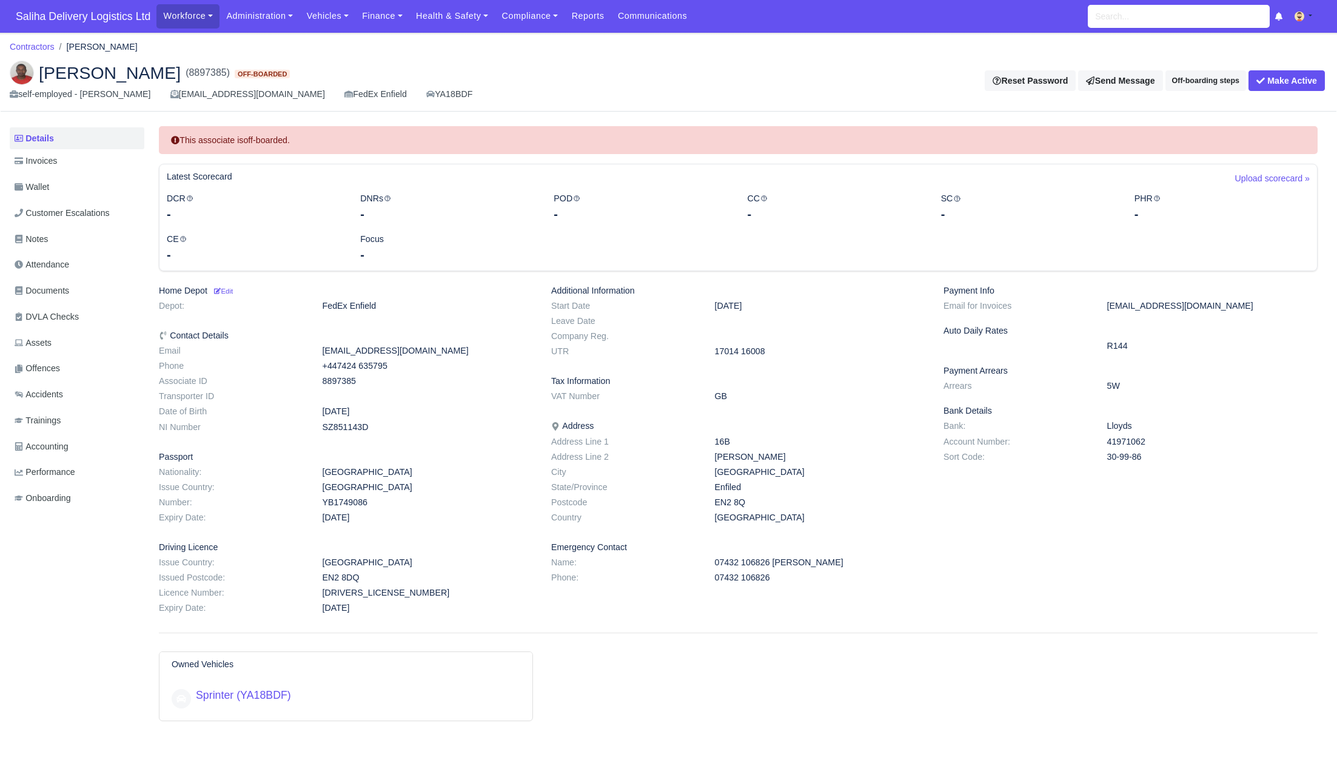
scroll to position [45, 0]
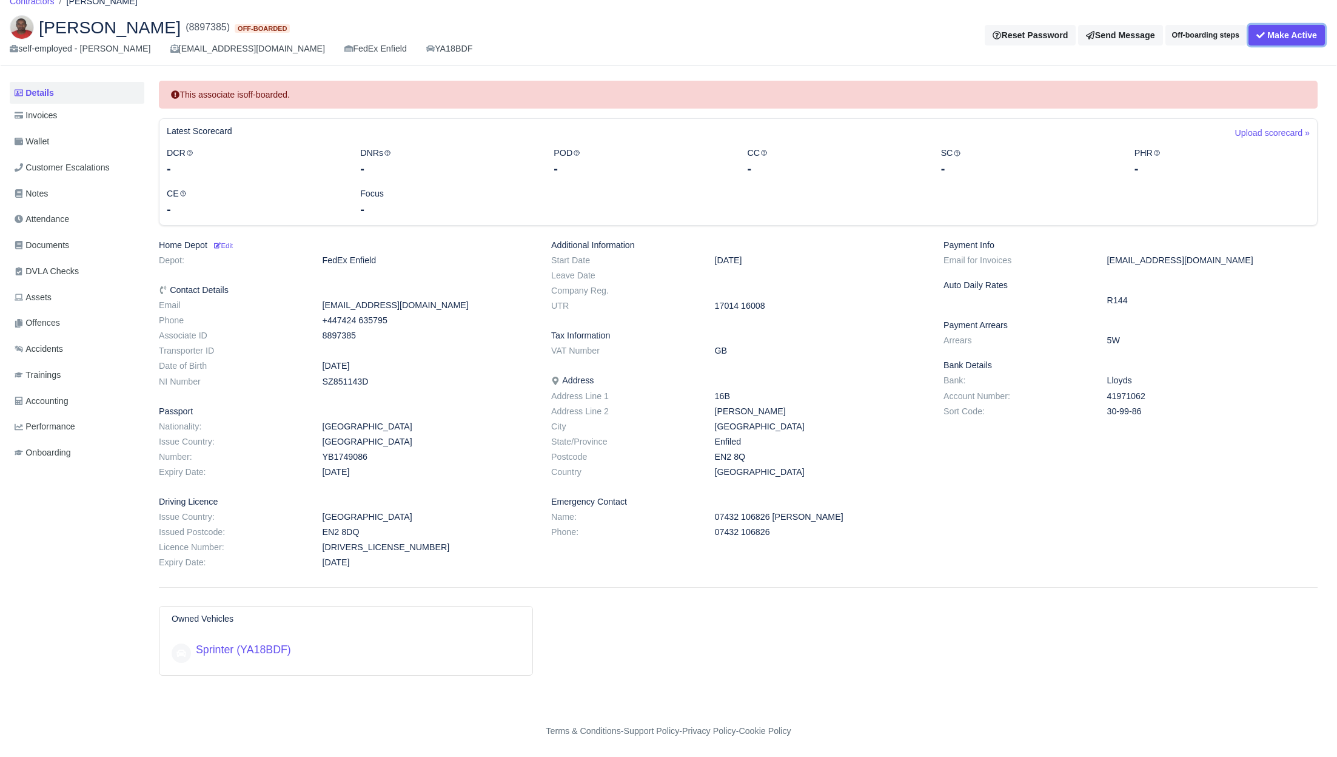
click at [1286, 37] on button "Make Active" at bounding box center [1287, 35] width 76 height 21
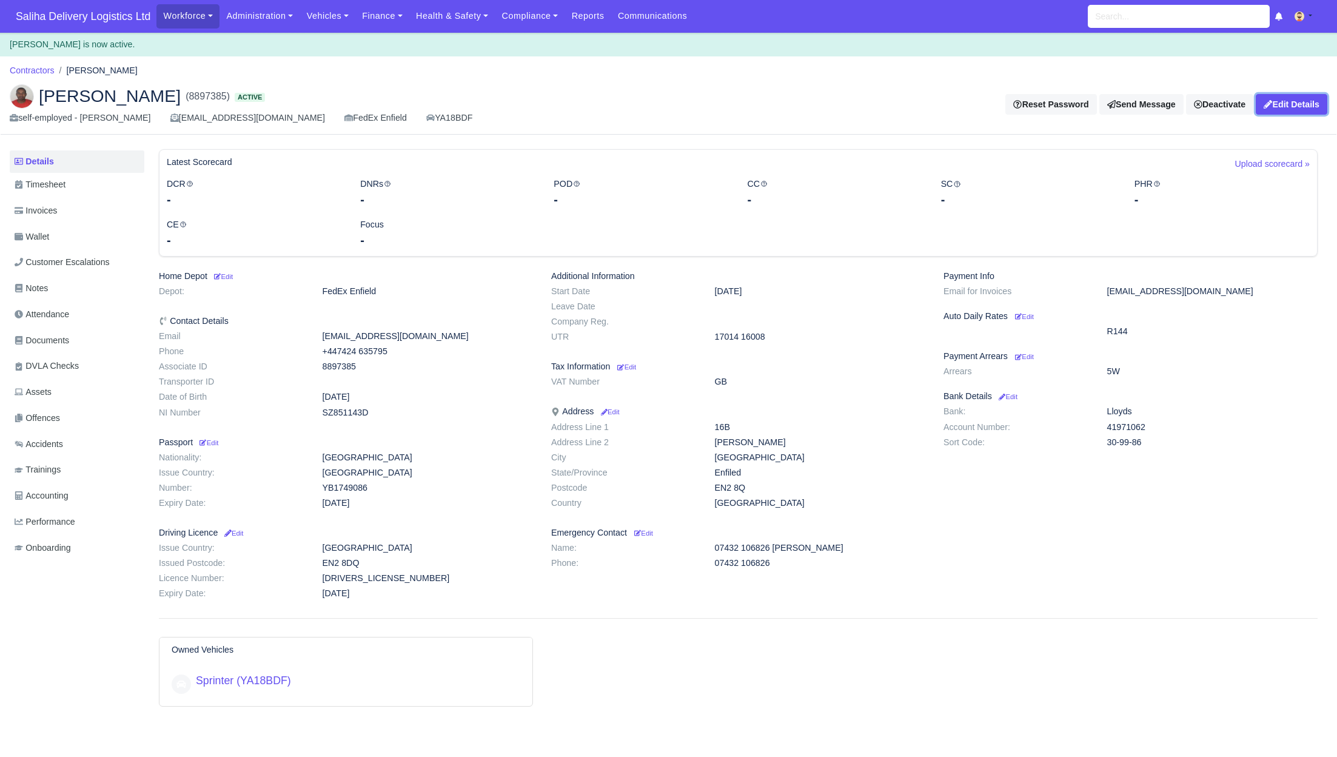
click at [1270, 106] on link "Edit Details" at bounding box center [1292, 104] width 72 height 21
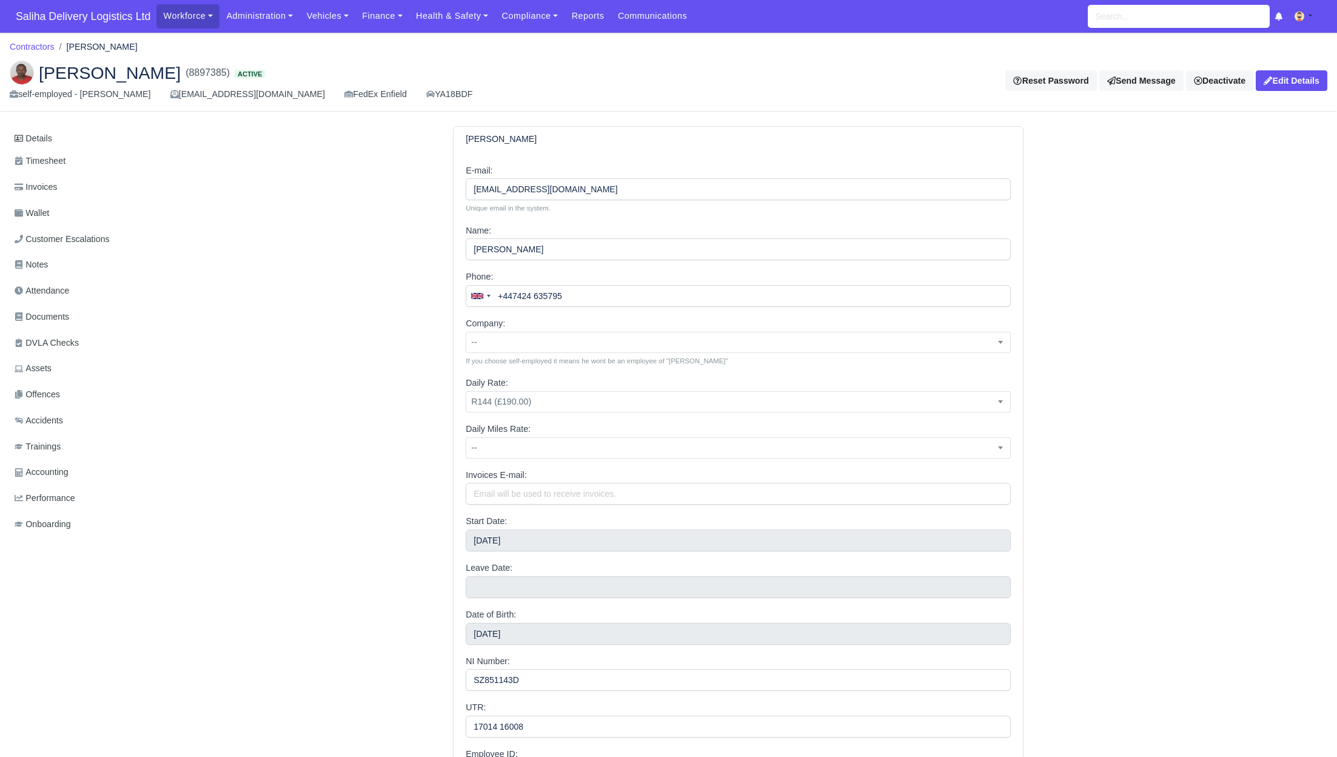
scroll to position [184, 0]
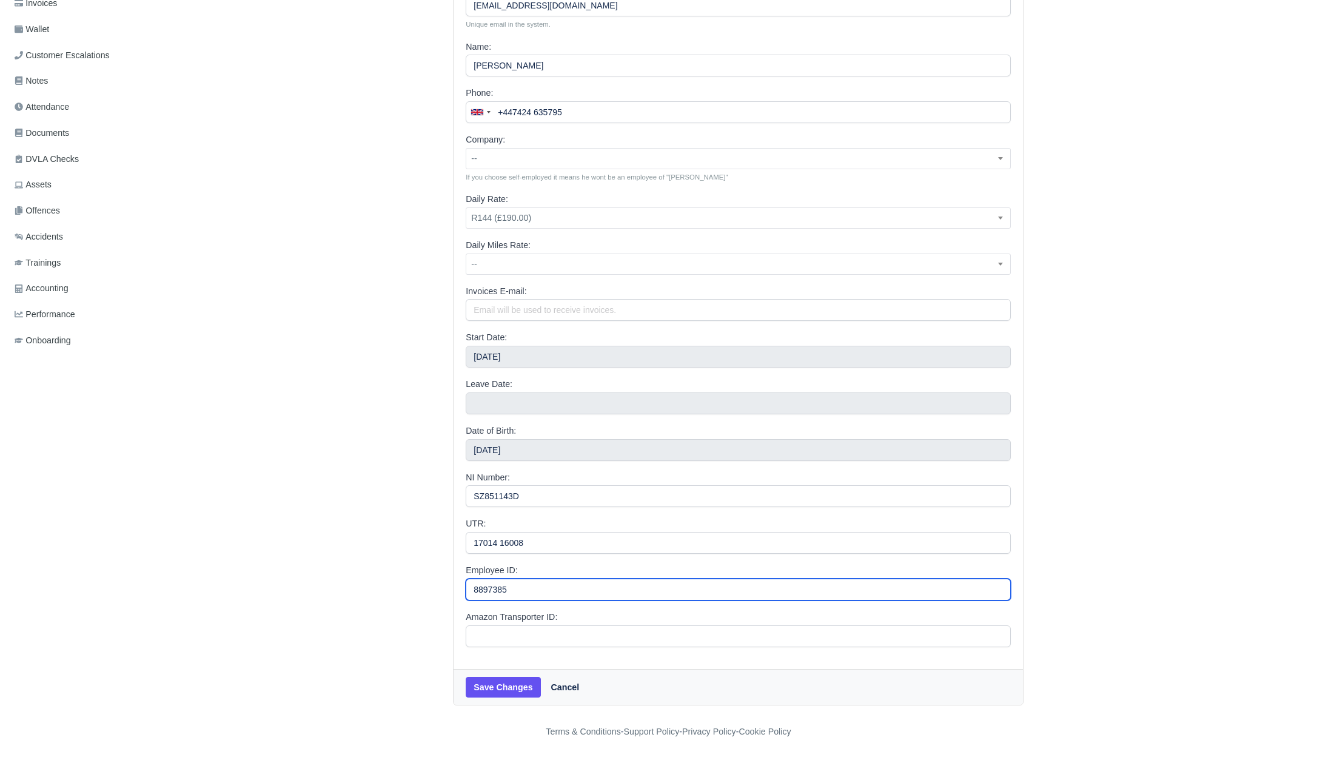
drag, startPoint x: 532, startPoint y: 591, endPoint x: 461, endPoint y: 589, distance: 71.6
click at [461, 589] on div "E-mail: Haraare1984@gmail.com Unique email in the system. Name: Abdallla Abdi P…" at bounding box center [738, 318] width 569 height 701
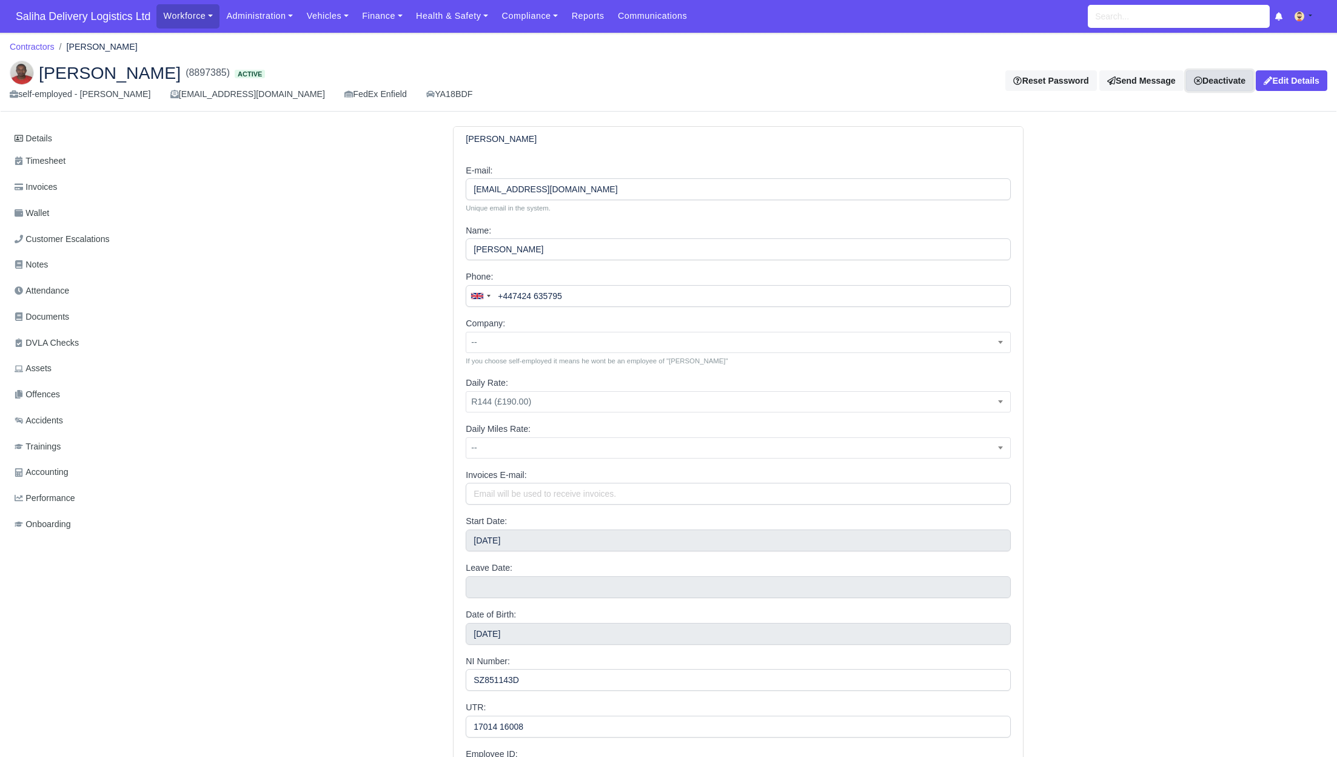
click at [1203, 86] on link "Deactivate" at bounding box center [1219, 80] width 67 height 21
click at [1167, 140] on link "Off-board" at bounding box center [1203, 139] width 108 height 19
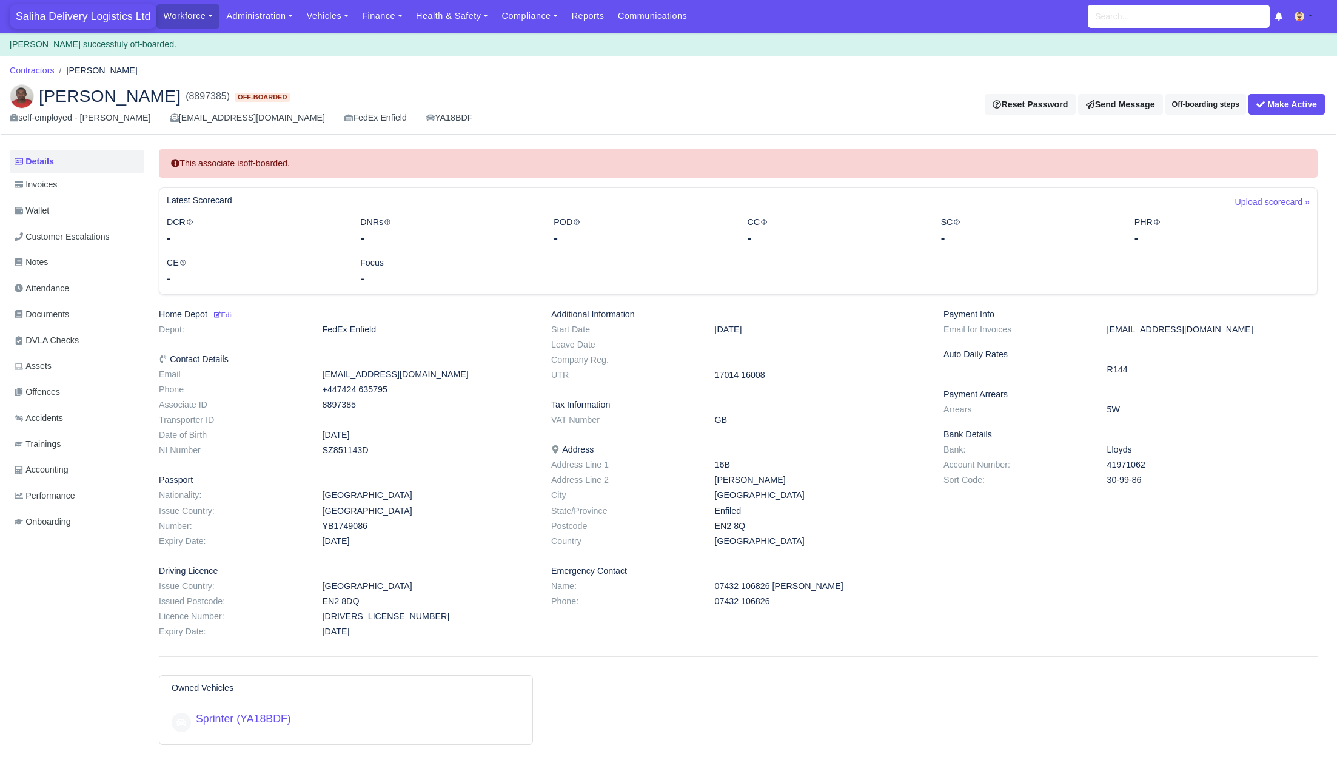
click at [64, 19] on span "Saliha Delivery Logistics Ltd" at bounding box center [83, 16] width 147 height 24
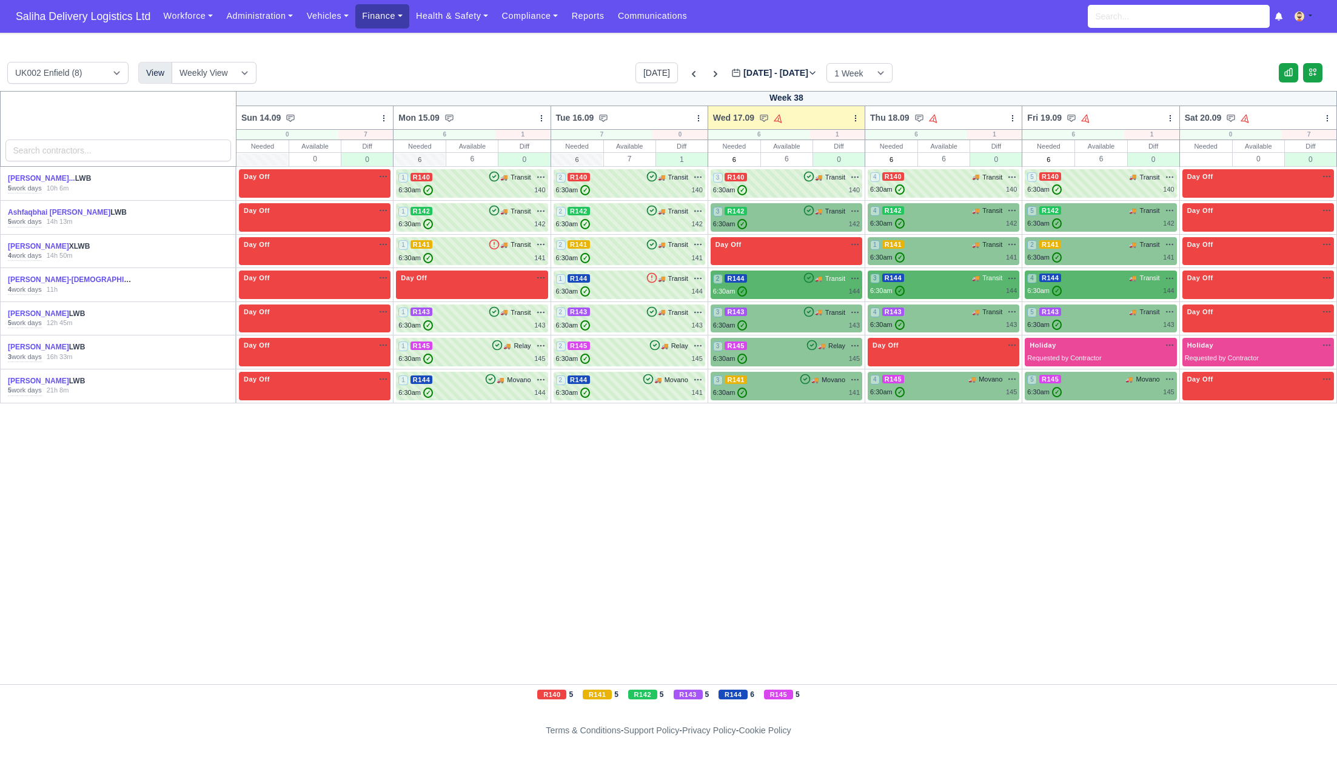
drag, startPoint x: 401, startPoint y: 22, endPoint x: 390, endPoint y: 21, distance: 10.9
click at [401, 22] on link "Finance" at bounding box center [382, 16] width 54 height 24
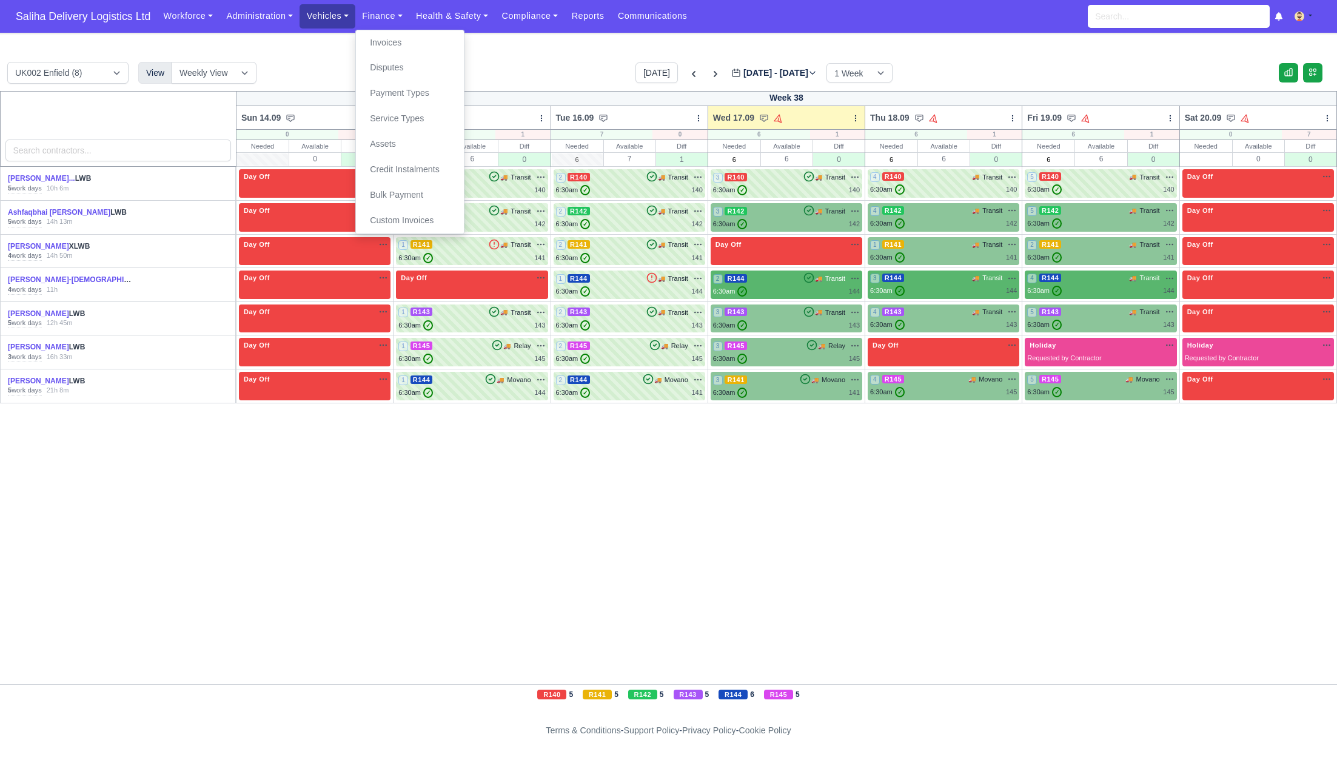
click at [324, 17] on link "Vehicles" at bounding box center [328, 16] width 56 height 24
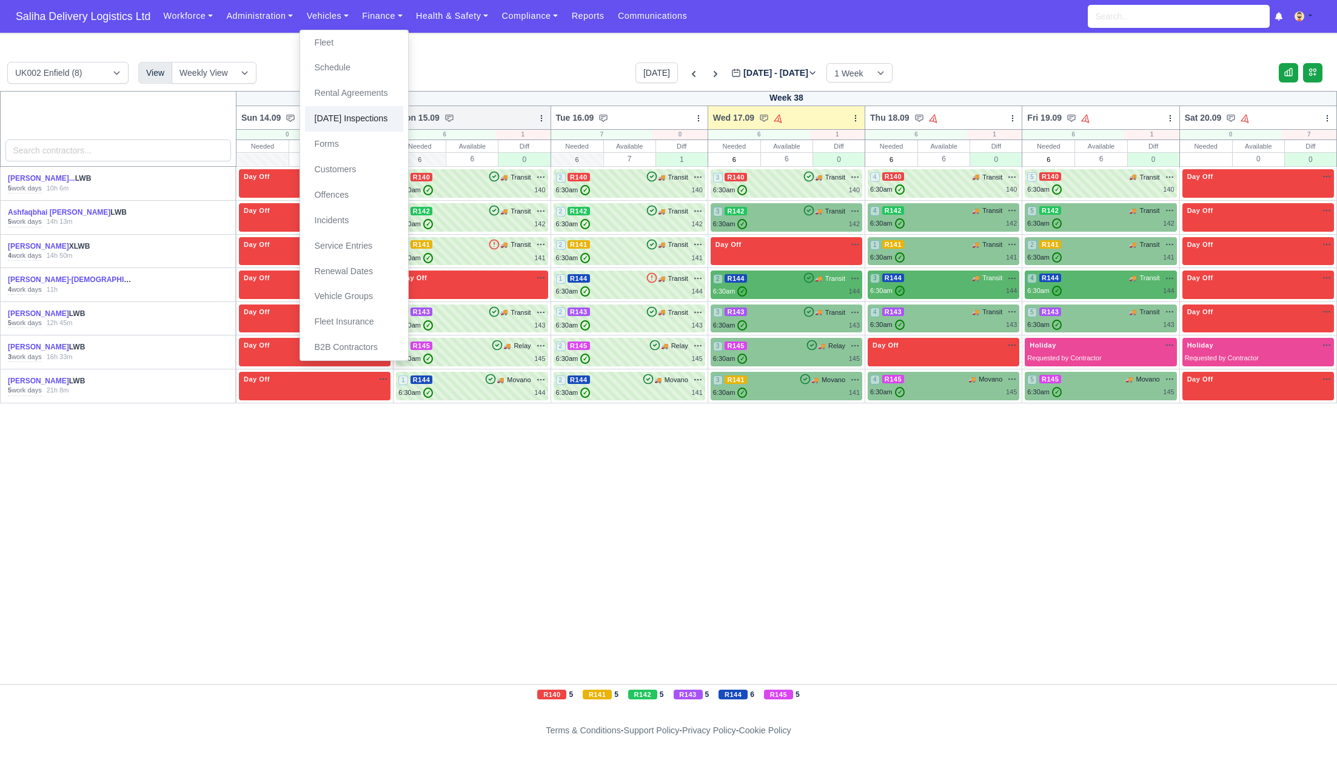
drag, startPoint x: 367, startPoint y: 119, endPoint x: 411, endPoint y: 129, distance: 44.3
click at [367, 119] on link "[DATE] Inspections" at bounding box center [354, 118] width 98 height 25
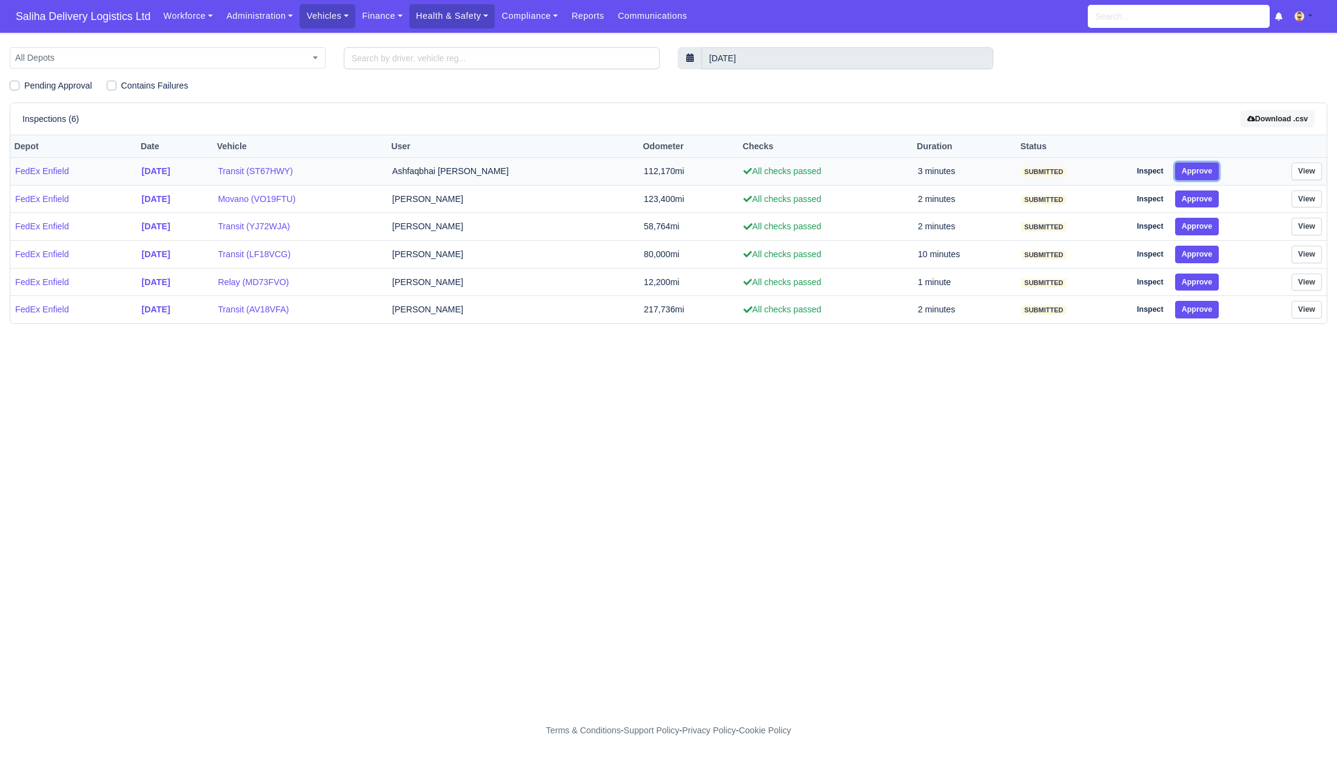
drag, startPoint x: 1197, startPoint y: 169, endPoint x: 1196, endPoint y: 179, distance: 10.3
click at [1196, 169] on button "Approve" at bounding box center [1197, 172] width 44 height 18
drag, startPoint x: 1196, startPoint y: 192, endPoint x: 1195, endPoint y: 215, distance: 23.1
click at [1195, 198] on button "Approve" at bounding box center [1197, 199] width 44 height 18
drag, startPoint x: 1195, startPoint y: 224, endPoint x: 1195, endPoint y: 230, distance: 6.7
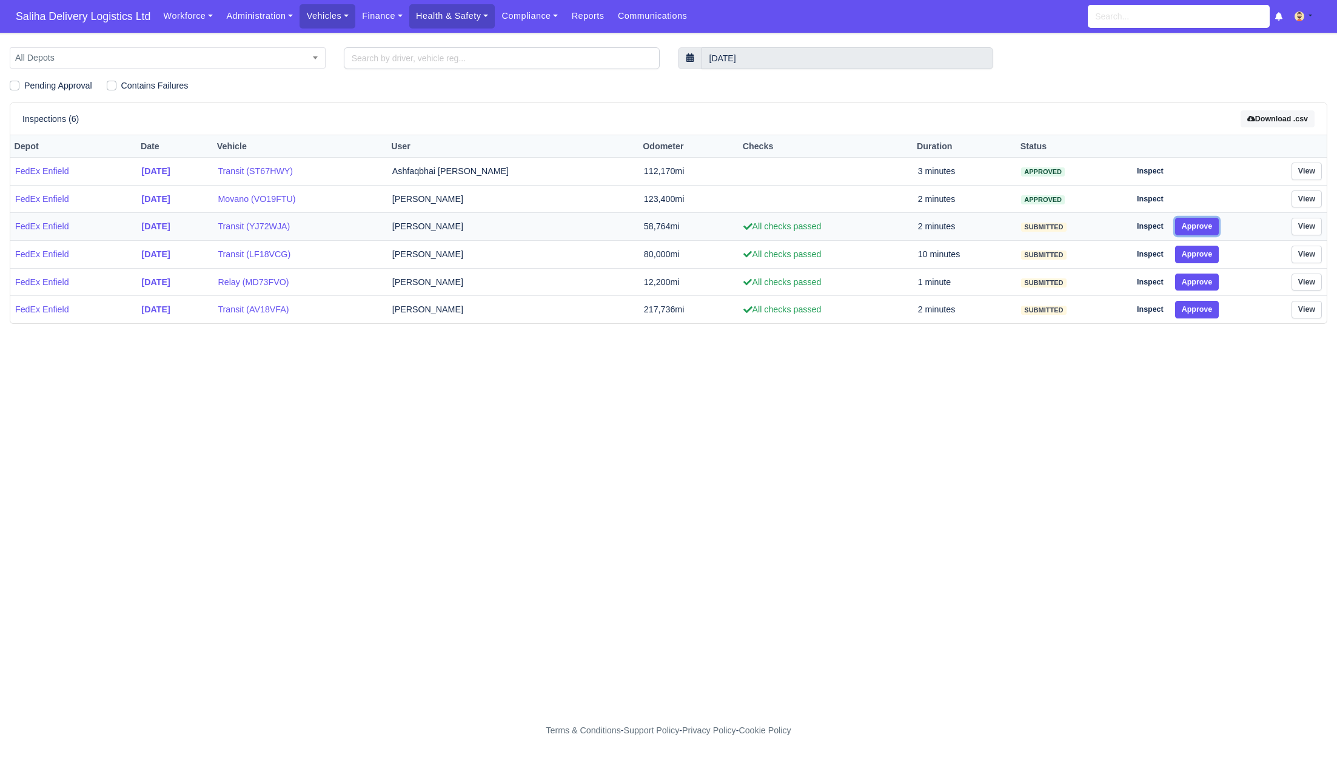
click at [1195, 228] on button "Approve" at bounding box center [1197, 227] width 44 height 18
drag, startPoint x: 1196, startPoint y: 247, endPoint x: 1196, endPoint y: 259, distance: 11.5
click at [1196, 249] on button "Approve" at bounding box center [1197, 255] width 44 height 18
drag, startPoint x: 1197, startPoint y: 275, endPoint x: 1198, endPoint y: 284, distance: 9.1
click at [1198, 278] on button "Approve" at bounding box center [1197, 283] width 44 height 18
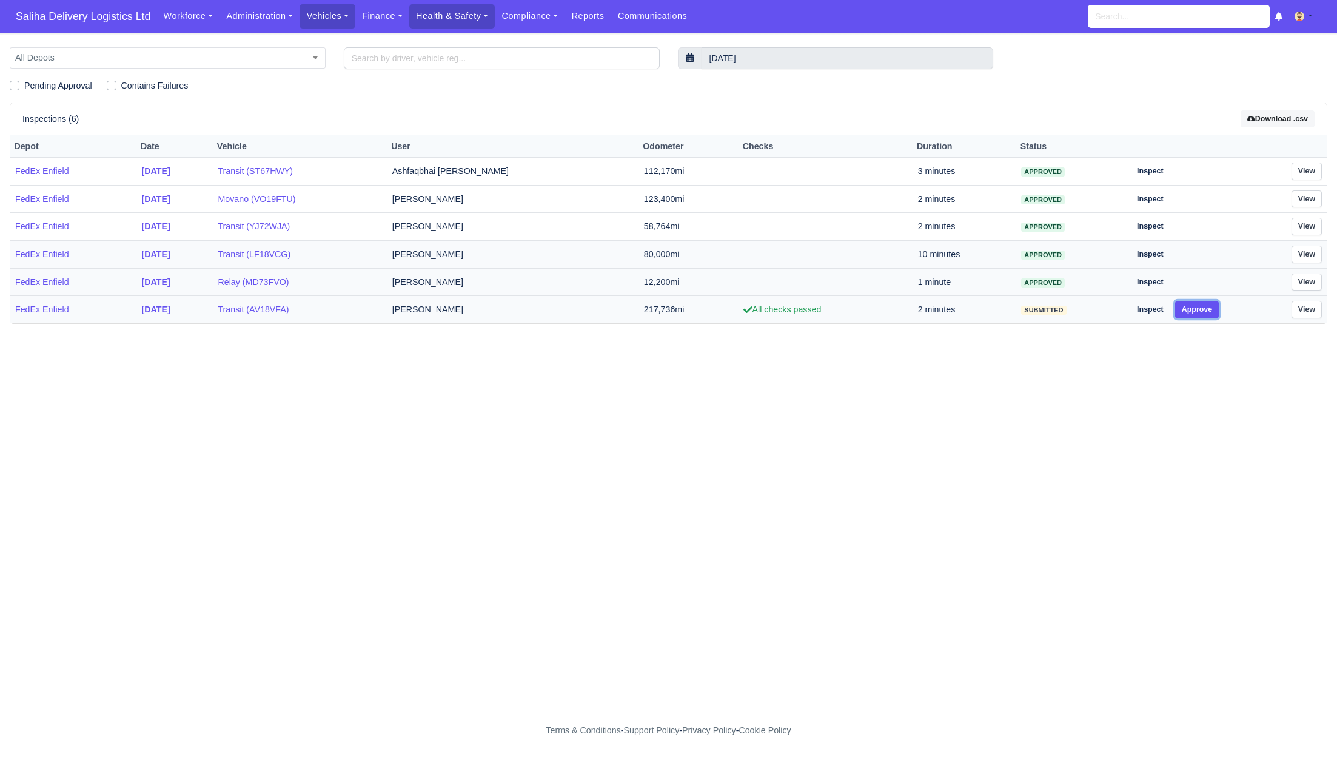
click at [1198, 305] on button "Approve" at bounding box center [1197, 310] width 44 height 18
